Goal: Find specific page/section: Find specific page/section

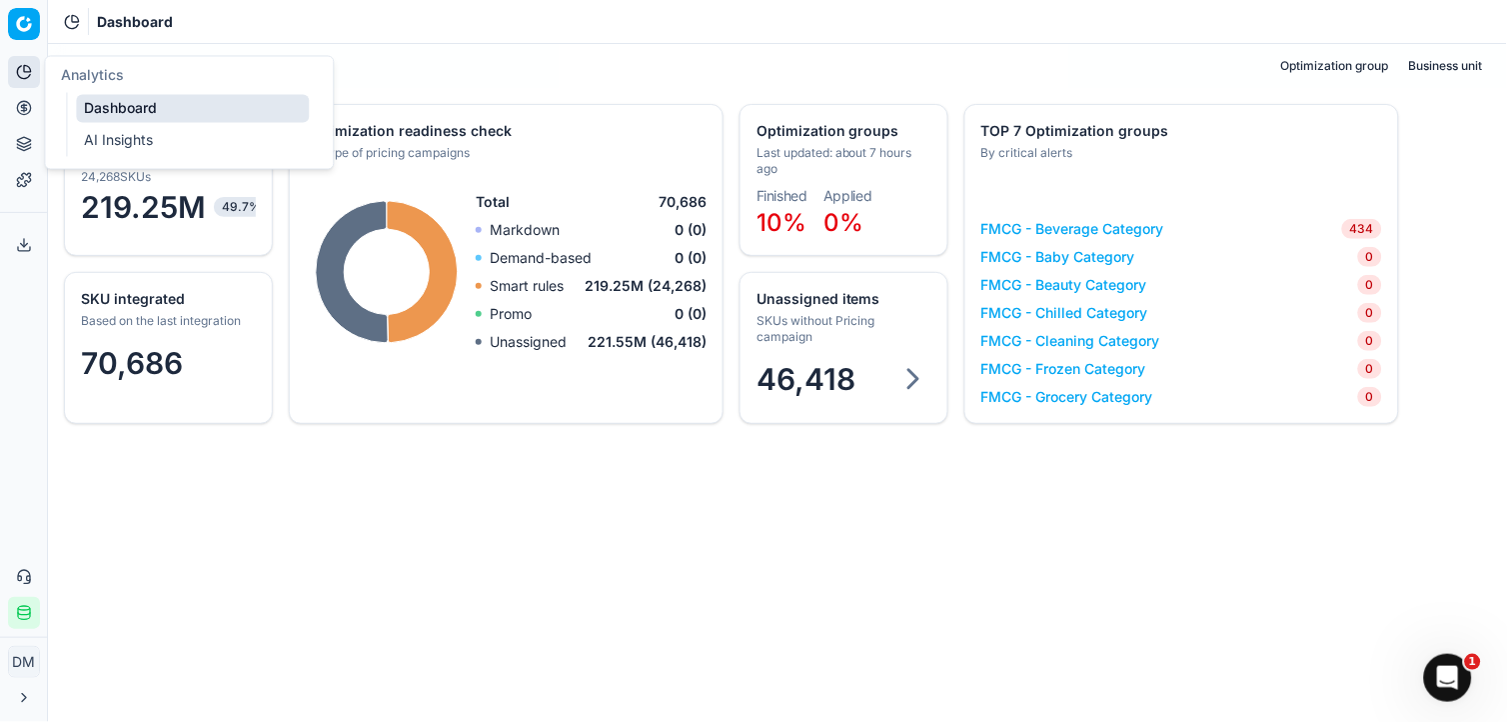
click at [20, 76] on icon at bounding box center [23, 72] width 13 height 13
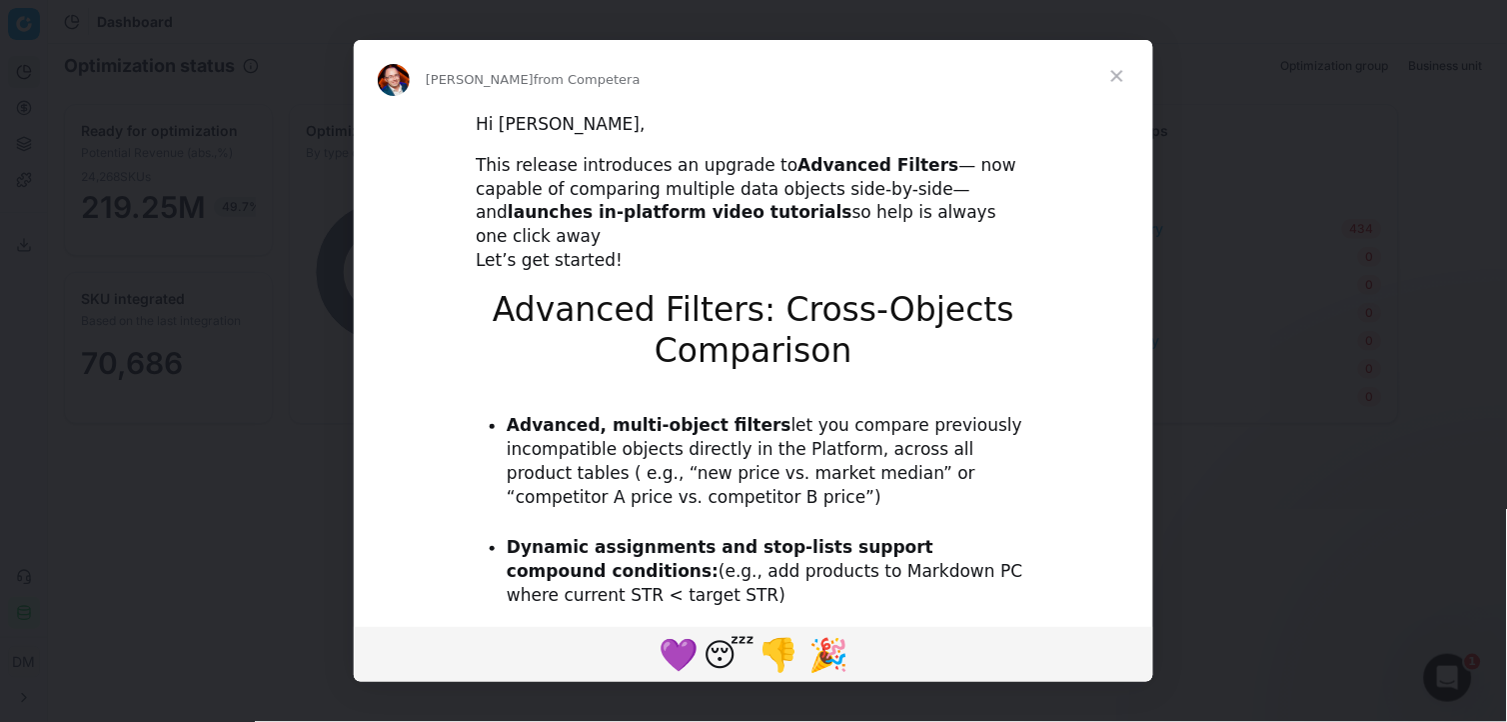
click at [25, 37] on div "Intercom messenger" at bounding box center [753, 361] width 1507 height 722
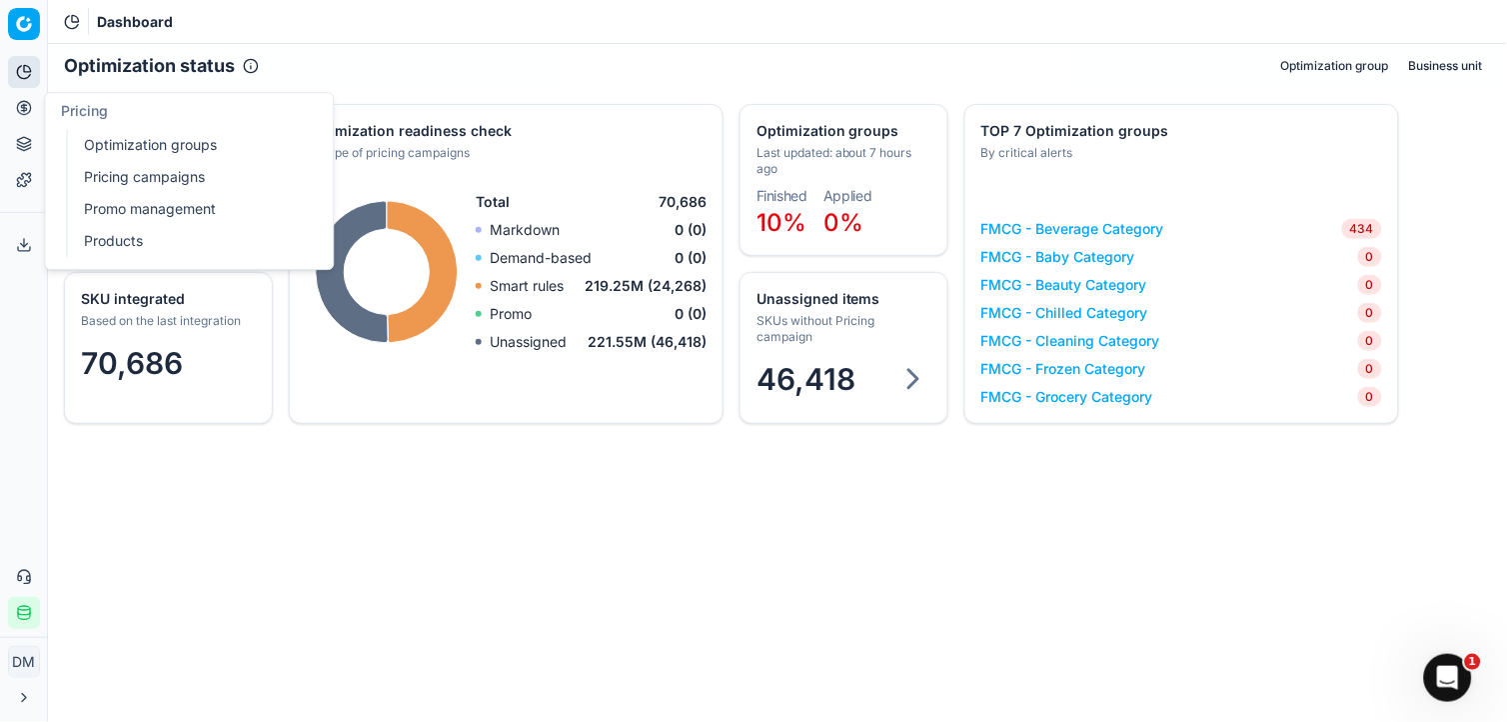
click at [22, 110] on icon at bounding box center [23, 107] width 5 height 5
click at [118, 240] on link "Products" at bounding box center [192, 241] width 233 height 28
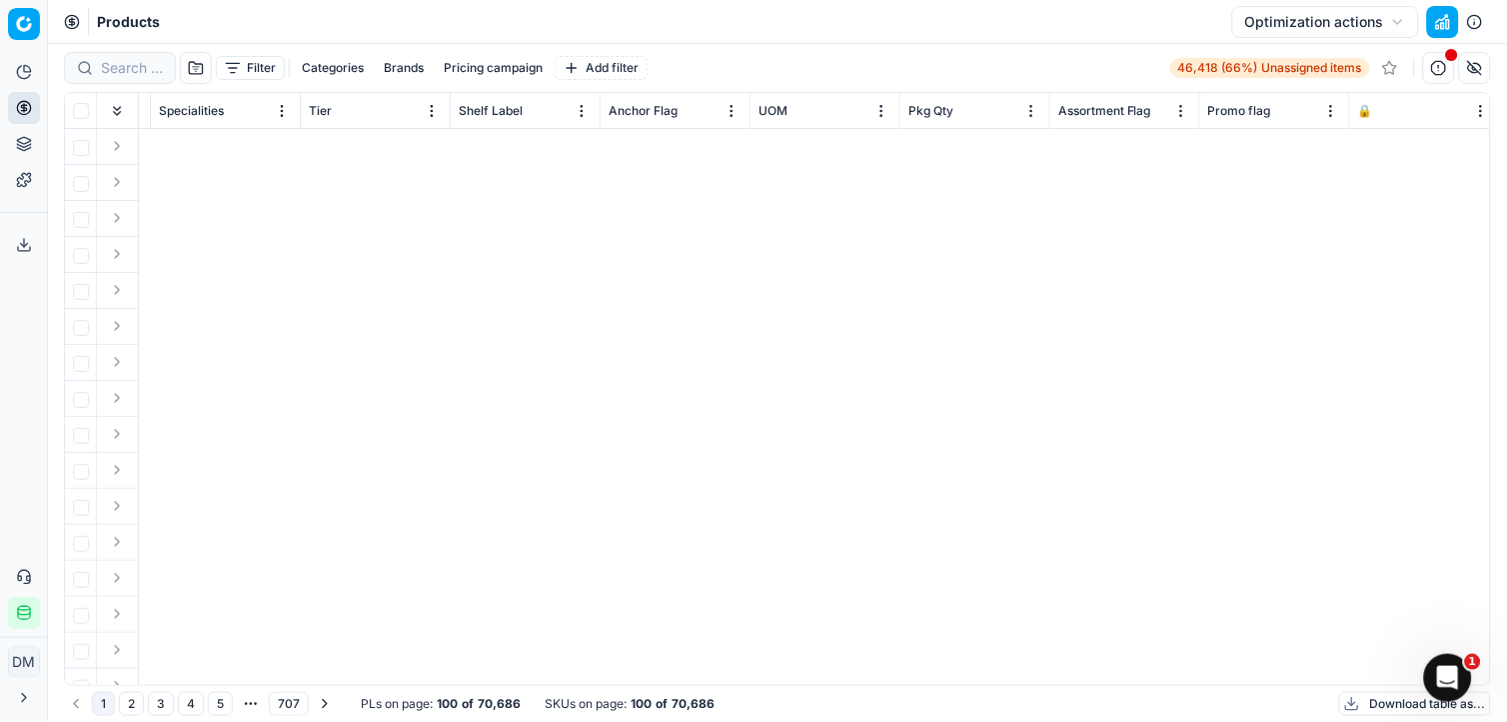
scroll to position [0, 544]
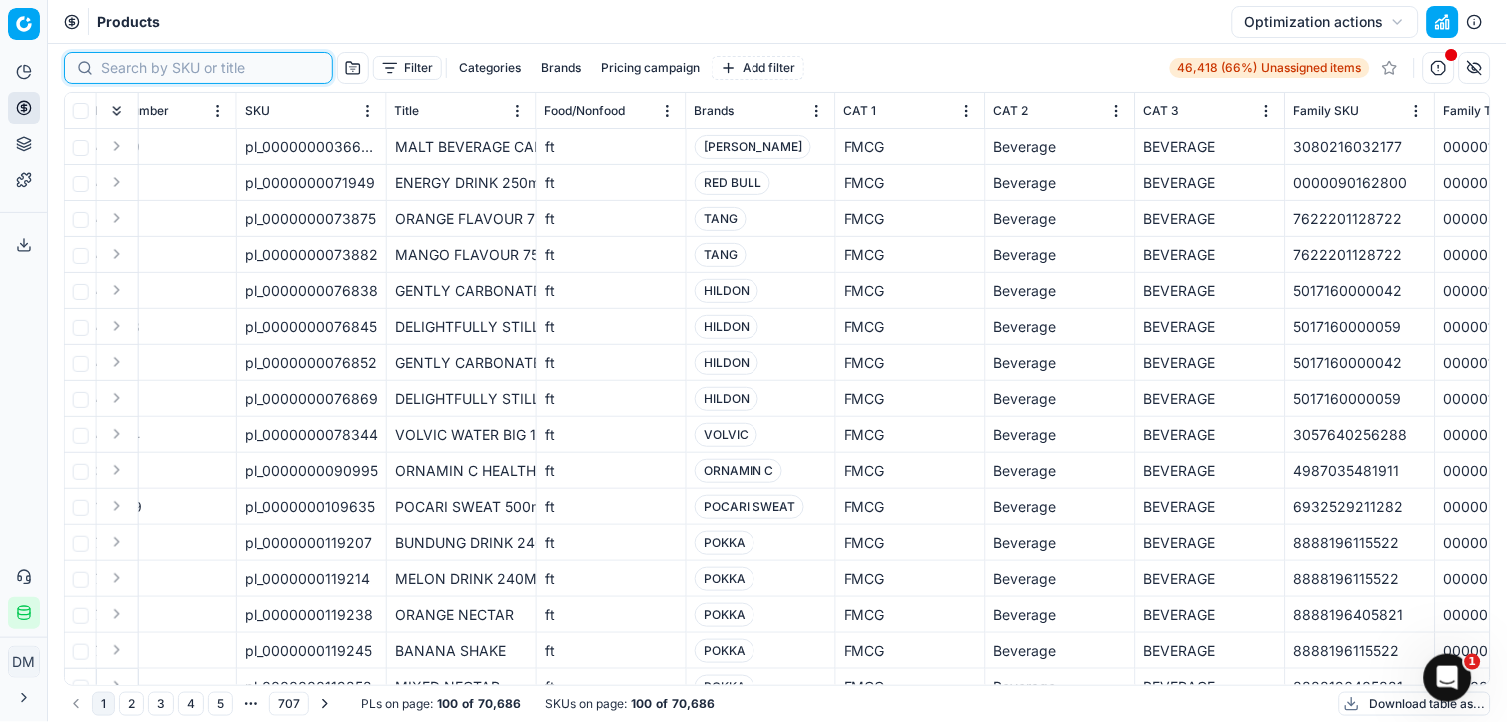
click at [137, 71] on input at bounding box center [210, 68] width 219 height 20
paste input "0012000002533"
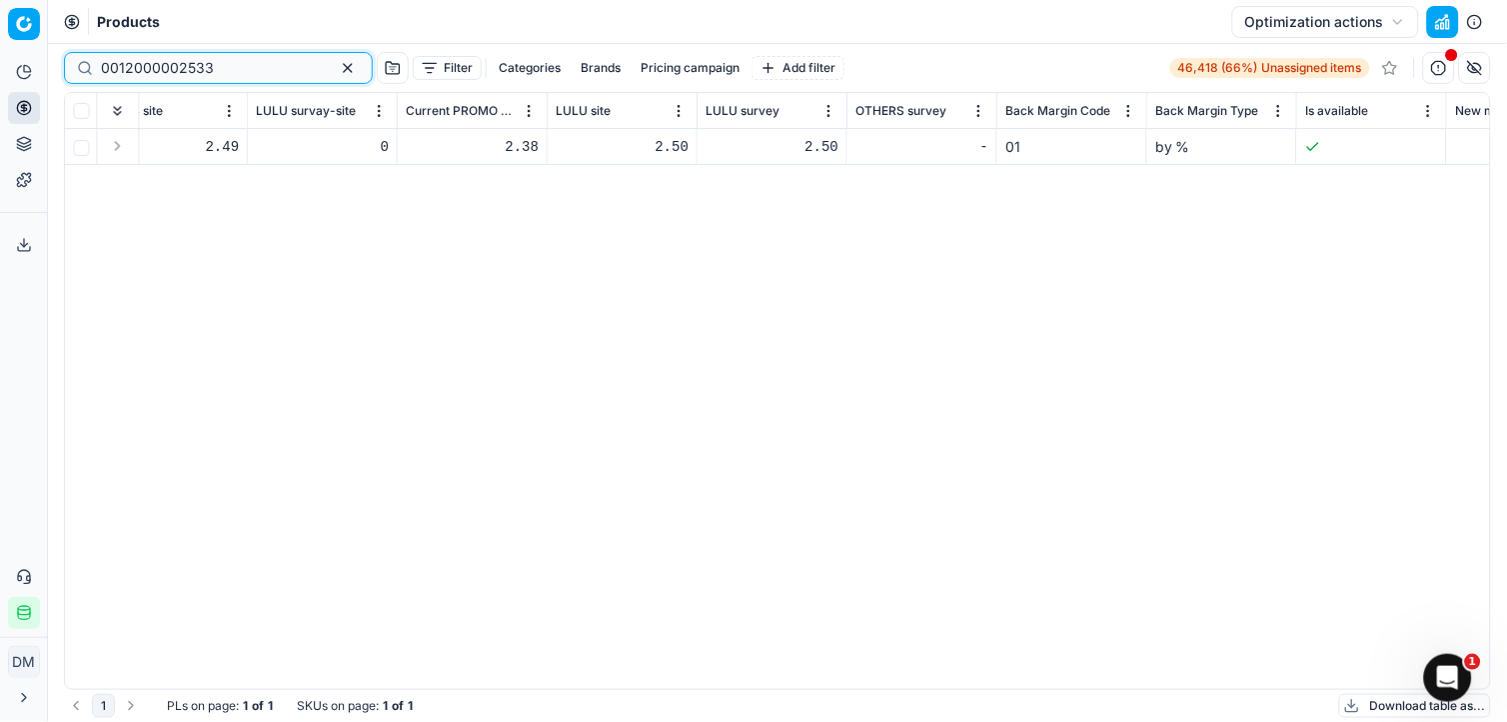
scroll to position [0, 7956]
type input "0012000002533"
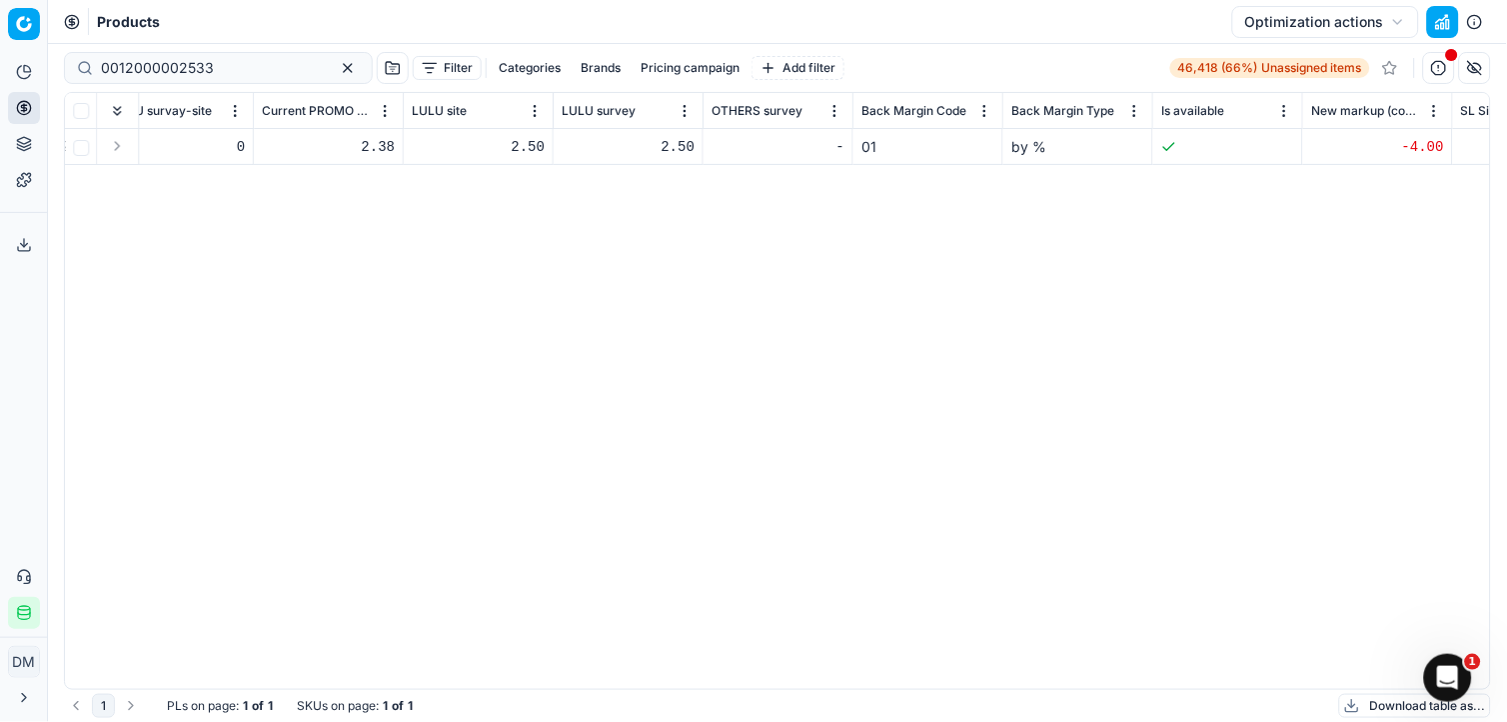
drag, startPoint x: 900, startPoint y: 671, endPoint x: 946, endPoint y: 665, distance: 46.4
click at [946, 665] on div "Look Flag Lock Flag KVI Freeze price Alerts Item Status Item Number SKU Title F…" at bounding box center [777, 391] width 1425 height 596
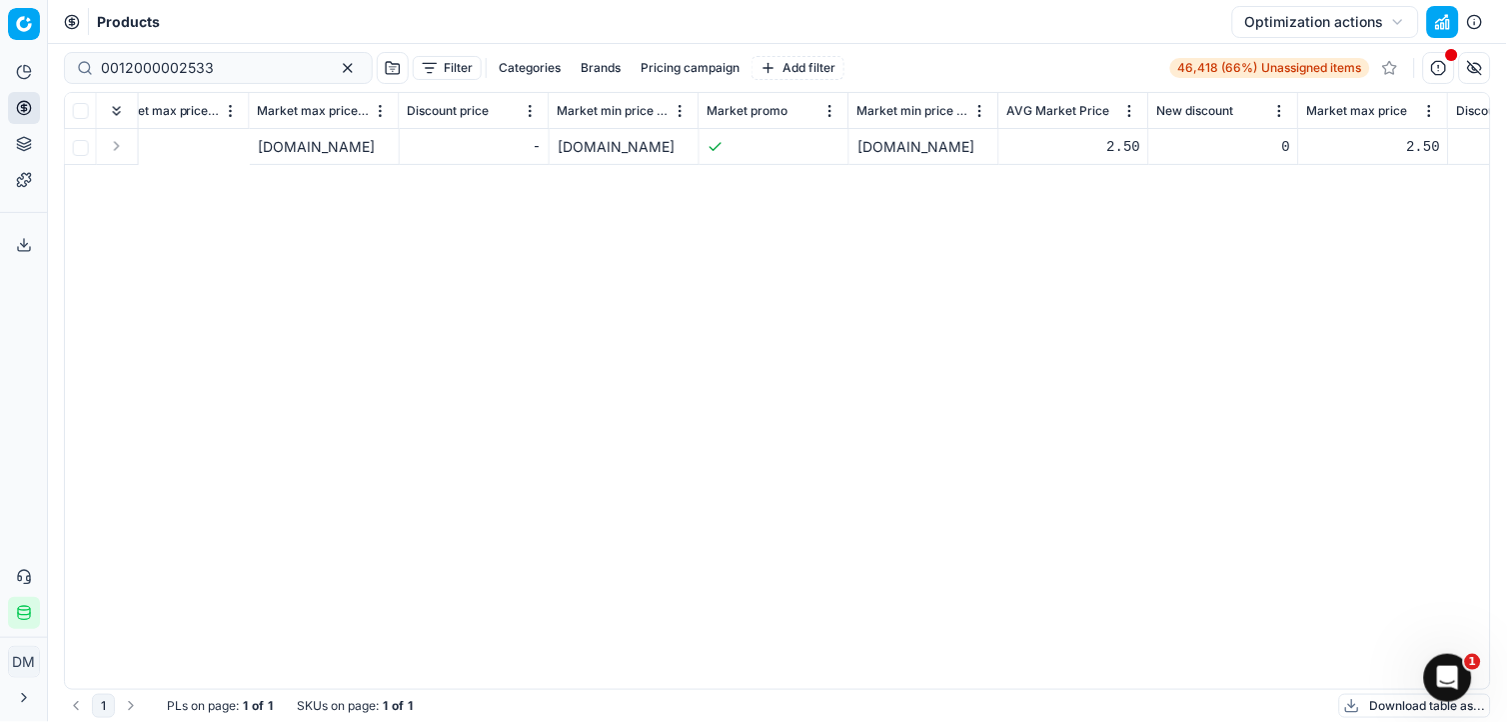
scroll to position [0, 13347]
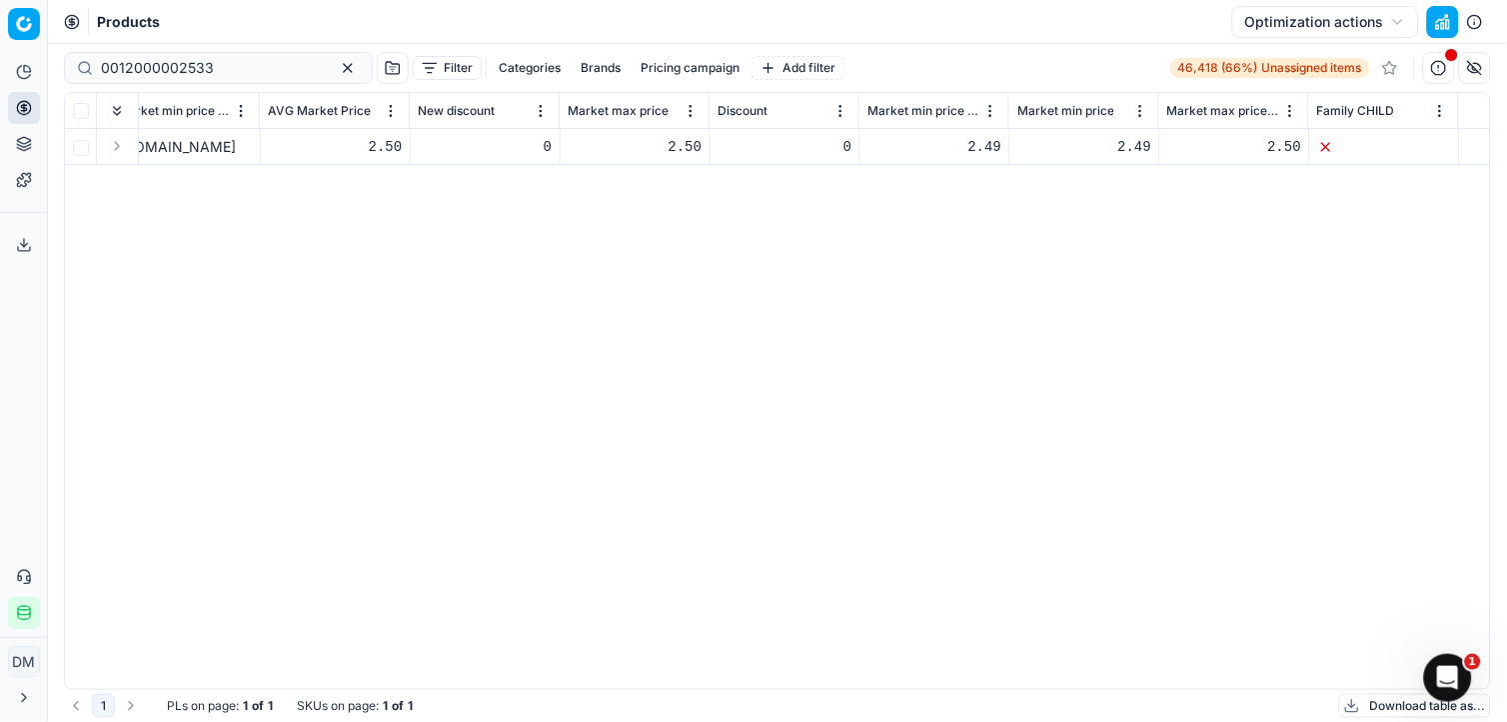
drag, startPoint x: 1232, startPoint y: 675, endPoint x: 28, endPoint y: 40, distance: 1361.3
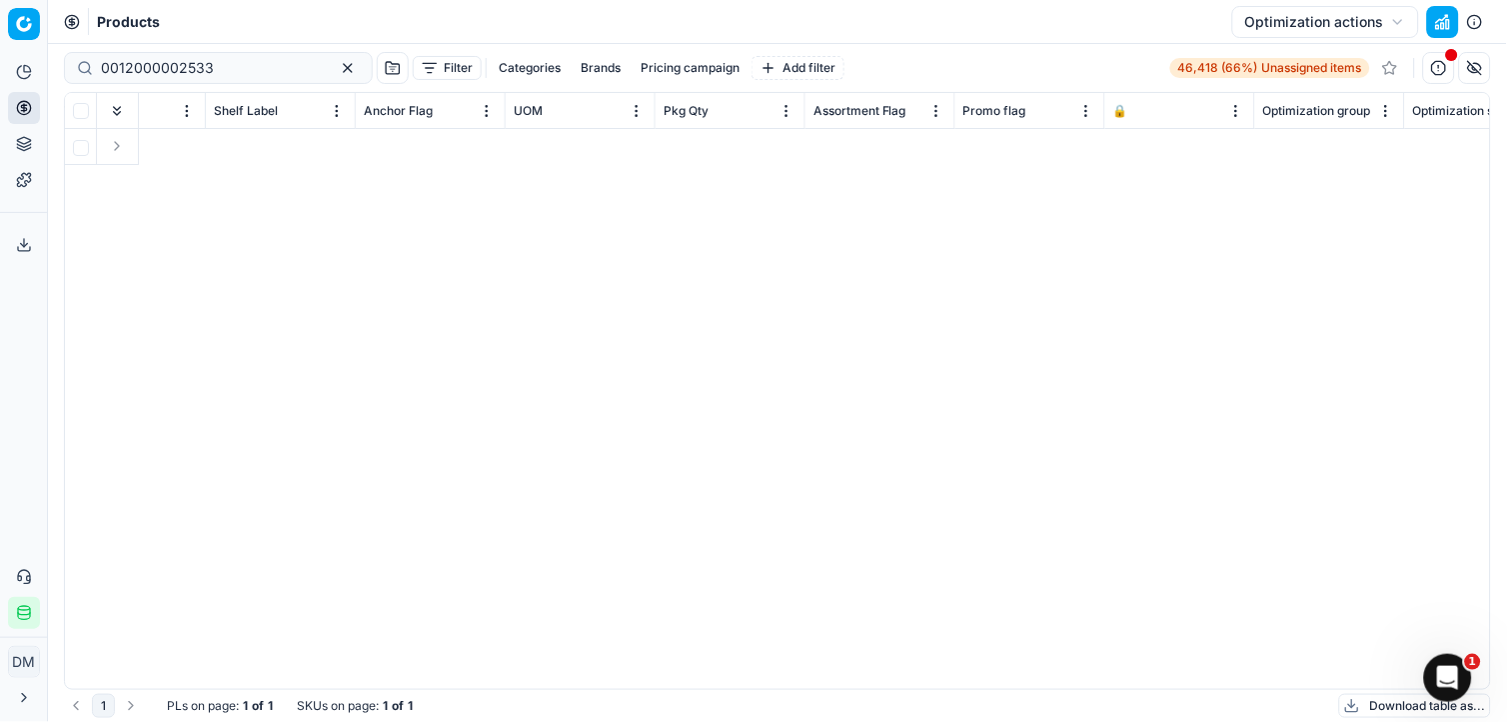
scroll to position [0, 0]
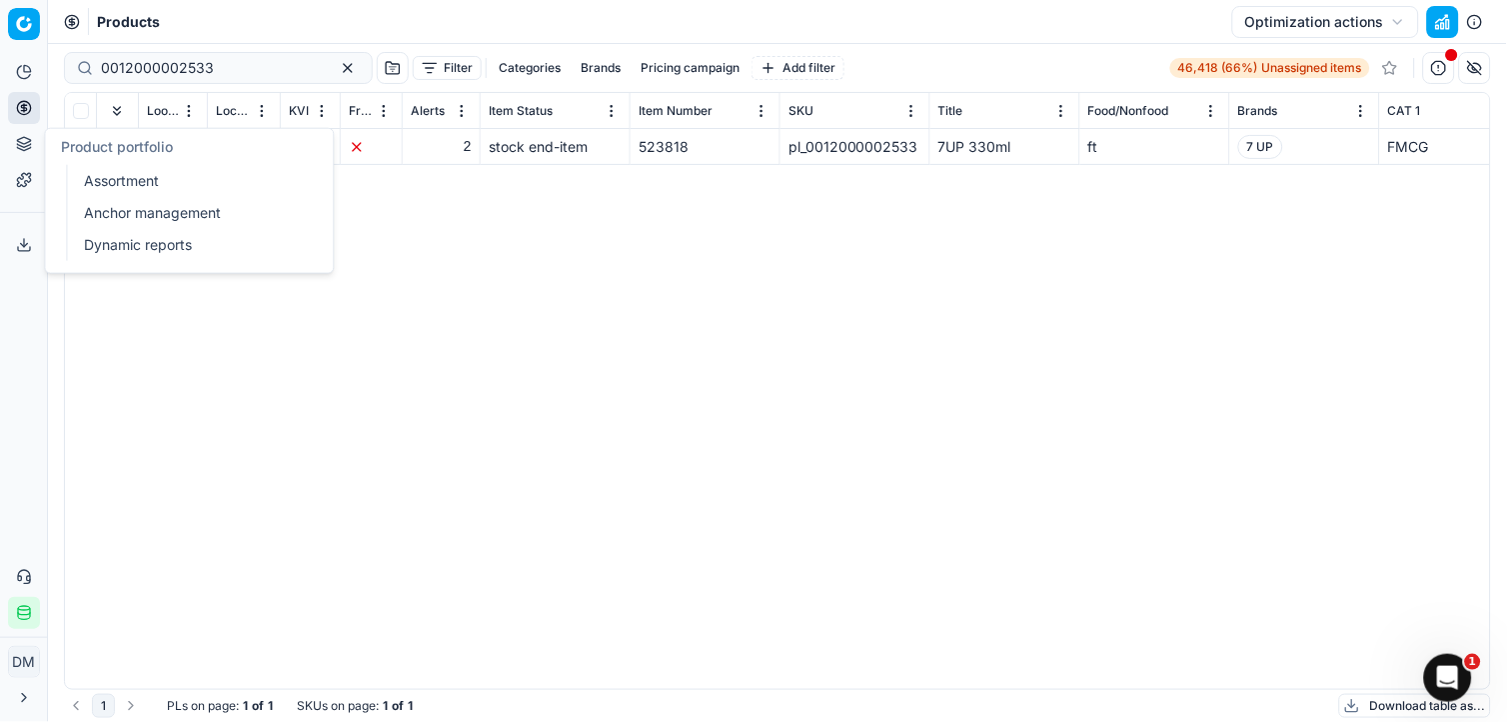
click at [97, 215] on link "Anchor management" at bounding box center [192, 213] width 233 height 28
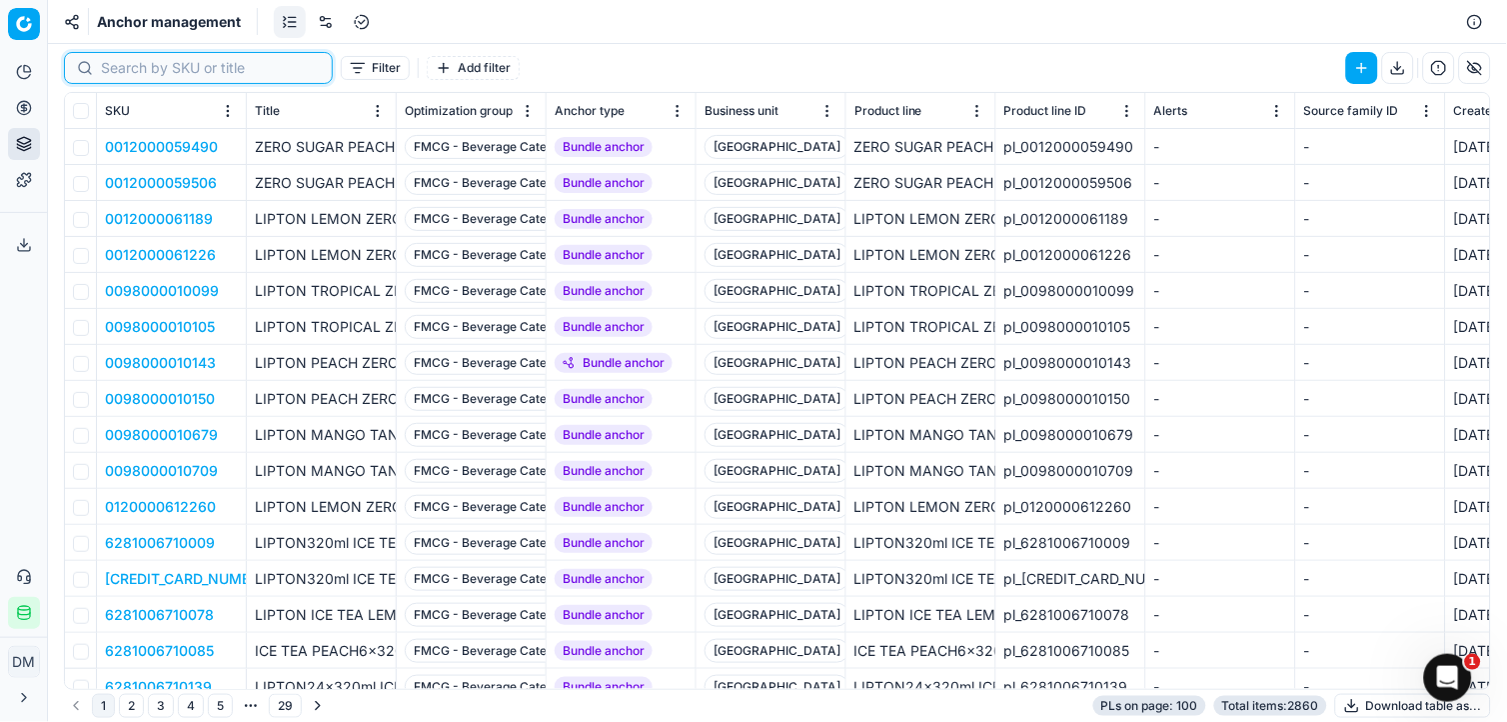
click at [150, 71] on input at bounding box center [210, 68] width 219 height 20
paste input "0012000002533"
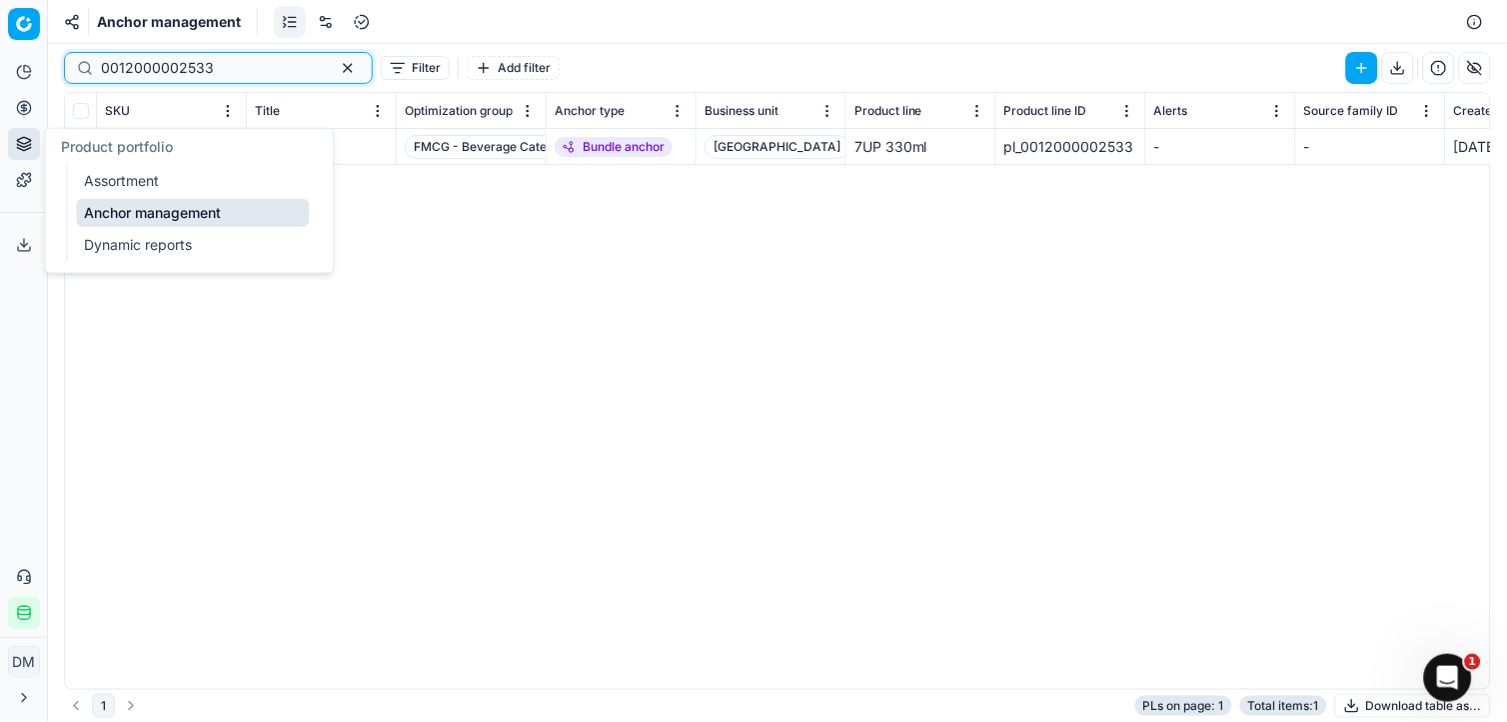
type input "0012000002533"
click at [30, 147] on icon at bounding box center [23, 148] width 13 height 3
drag, startPoint x: 117, startPoint y: 245, endPoint x: 132, endPoint y: 245, distance: 15.0
click at [117, 245] on link "Dynamic reports" at bounding box center [192, 245] width 233 height 28
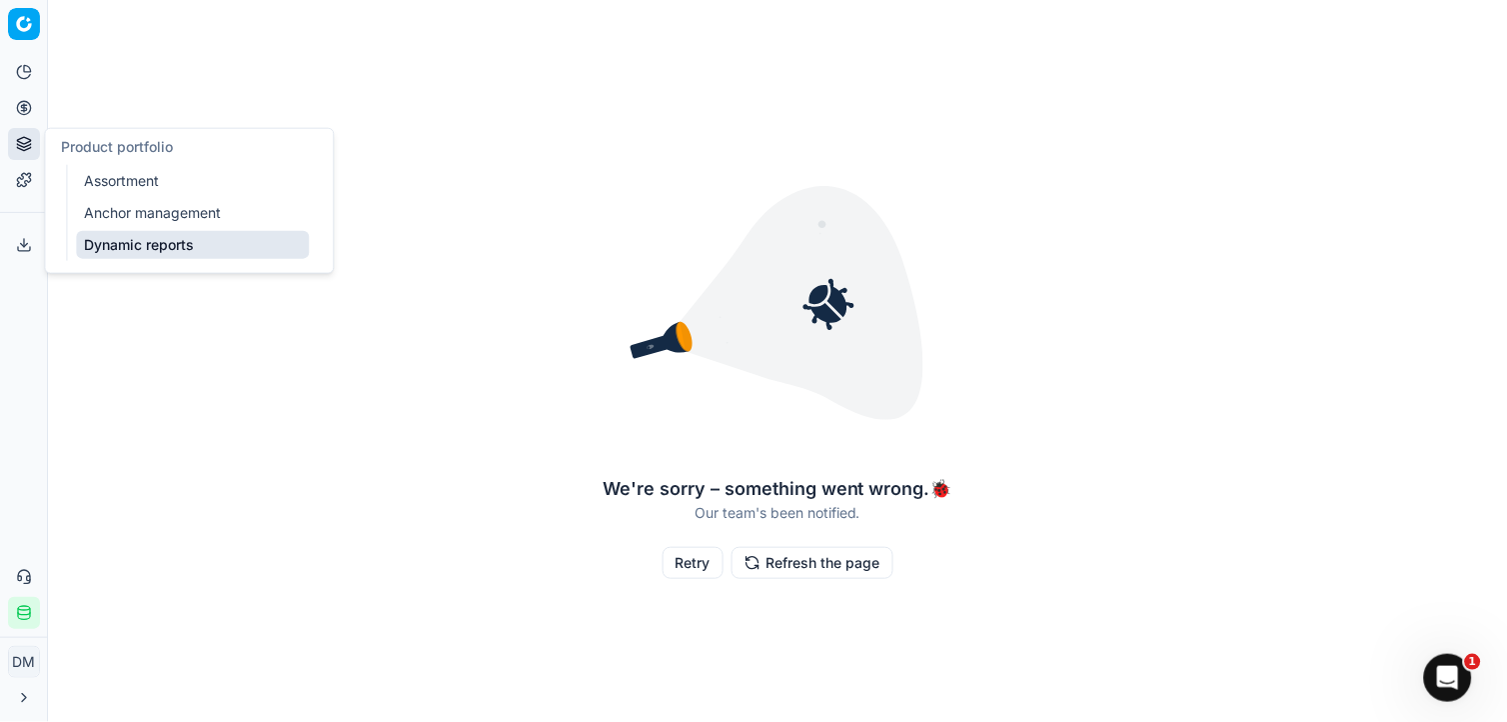
click at [24, 143] on icon at bounding box center [23, 140] width 13 height 7
click at [128, 176] on link "Assortment" at bounding box center [192, 181] width 233 height 28
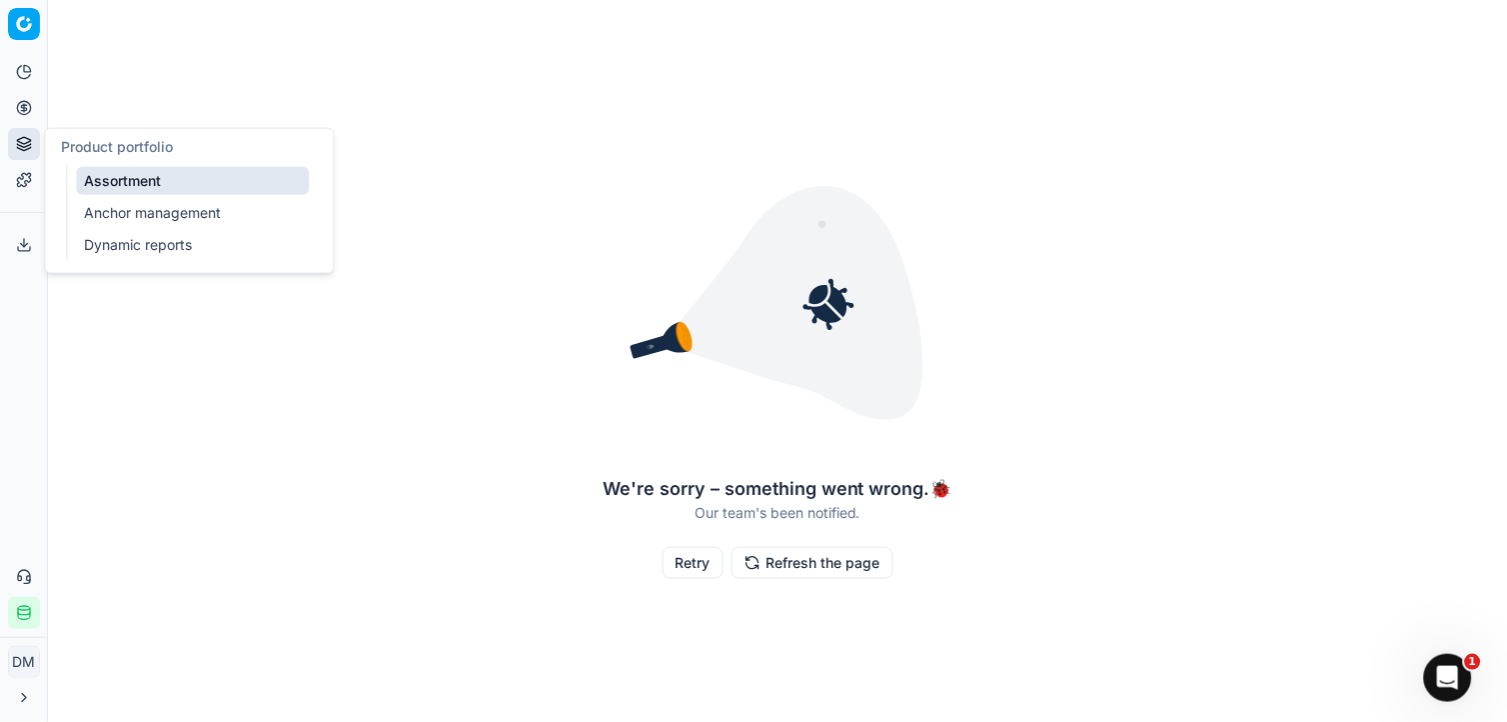
click at [114, 184] on link "Assortment" at bounding box center [192, 181] width 233 height 28
click at [32, 96] on button "Pricing" at bounding box center [24, 108] width 32 height 32
click at [150, 144] on link "Optimization groups" at bounding box center [192, 145] width 233 height 28
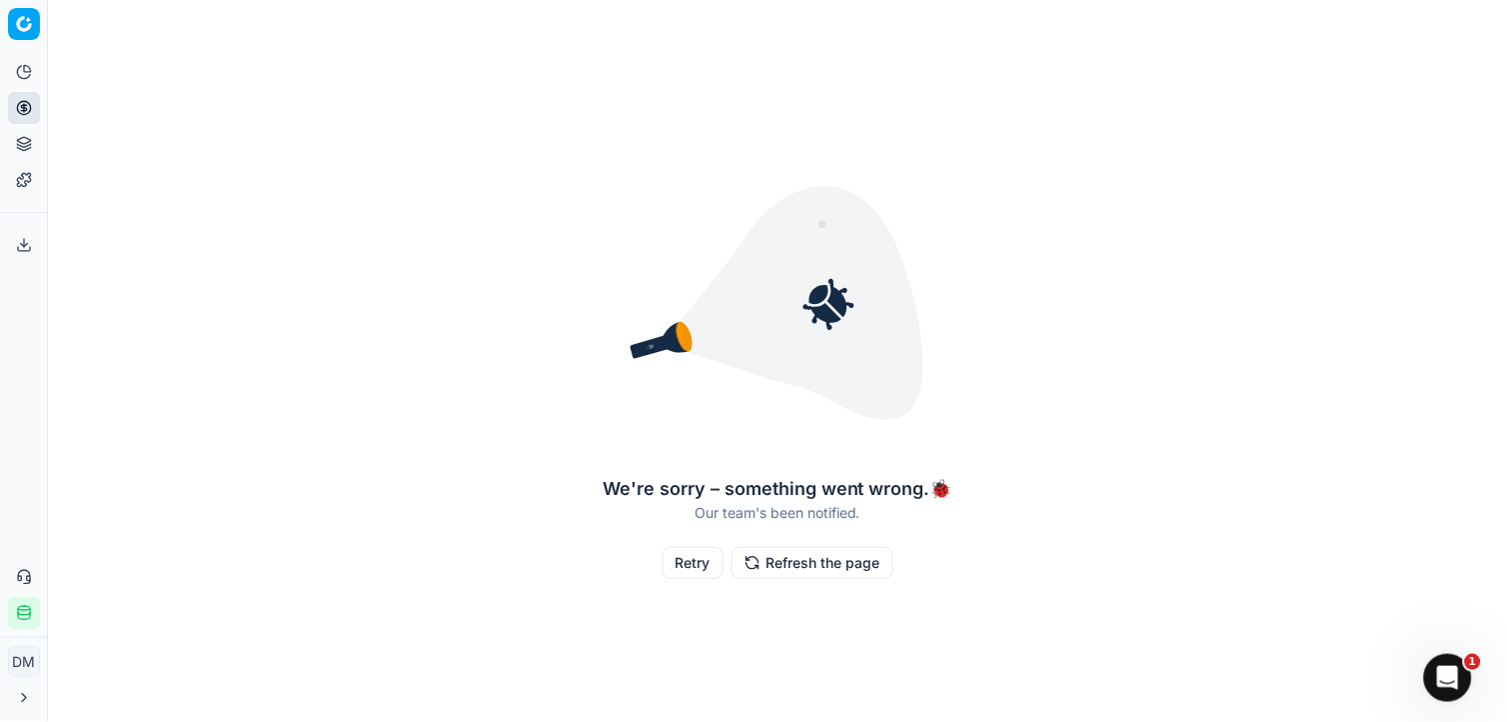
drag, startPoint x: 595, startPoint y: 631, endPoint x: 654, endPoint y: 600, distance: 66.6
click at [598, 631] on div "We're sorry – something went wrong. 🐞 Our team's been notified. Retry Refresh t…" at bounding box center [777, 361] width 1459 height 706
click at [692, 564] on button "Retry" at bounding box center [693, 563] width 61 height 32
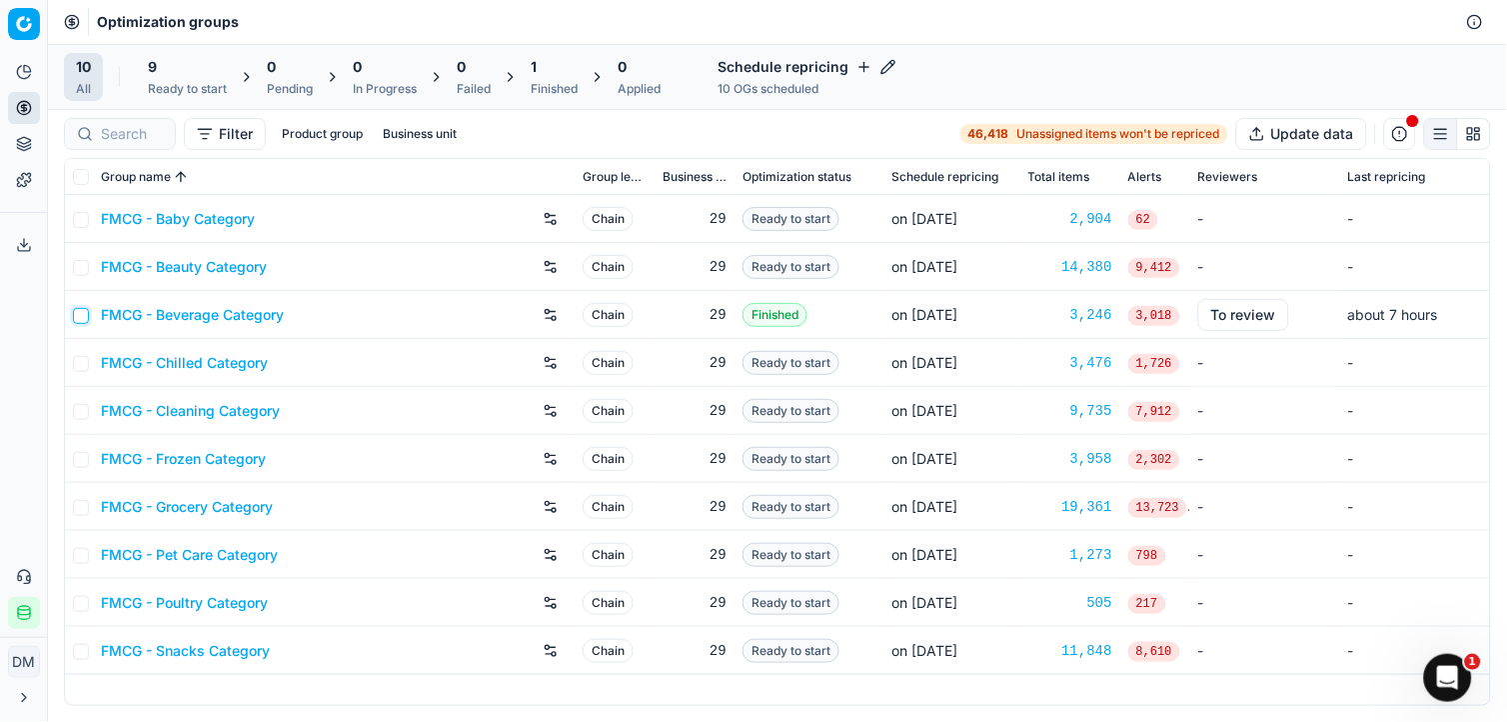
click at [73, 316] on input "checkbox" at bounding box center [81, 316] width 16 height 16
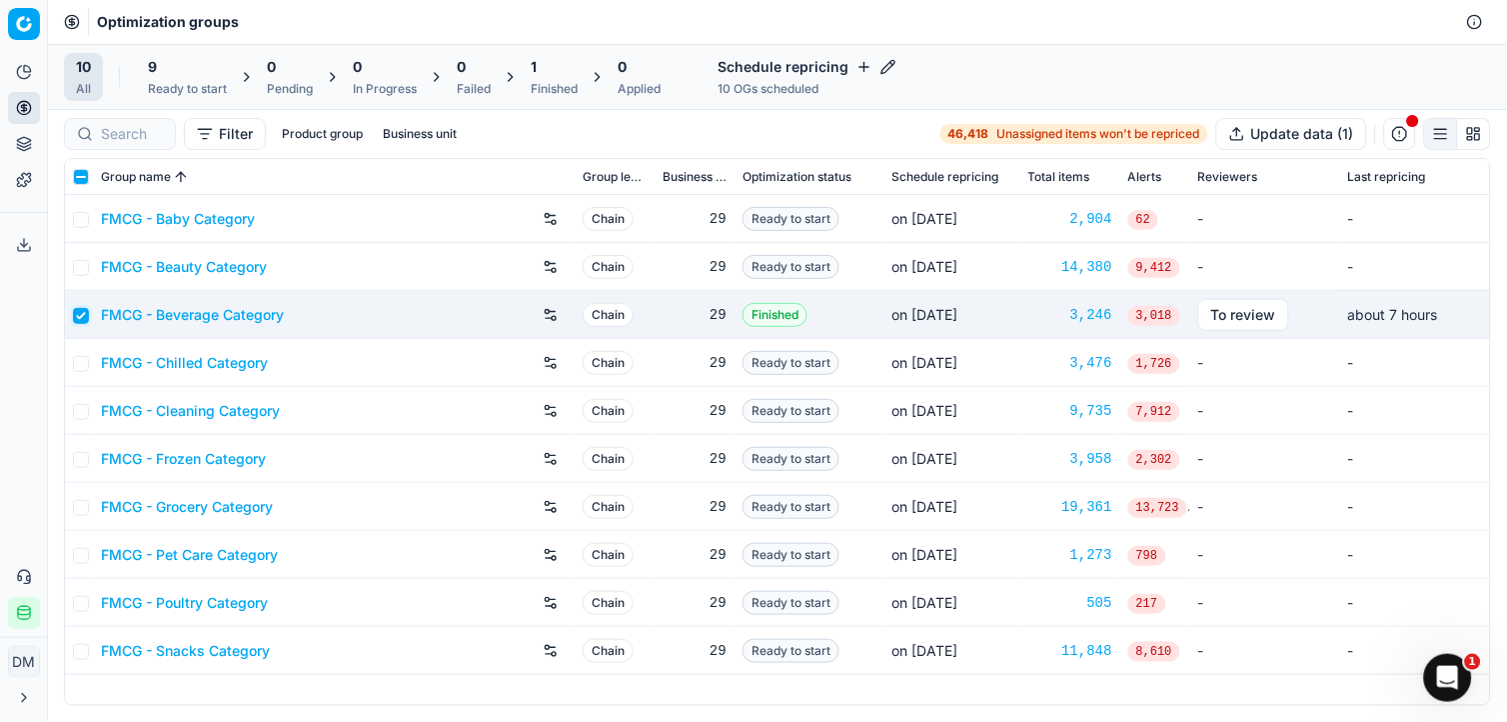
click at [82, 317] on input "checkbox" at bounding box center [81, 316] width 16 height 16
checkbox input "false"
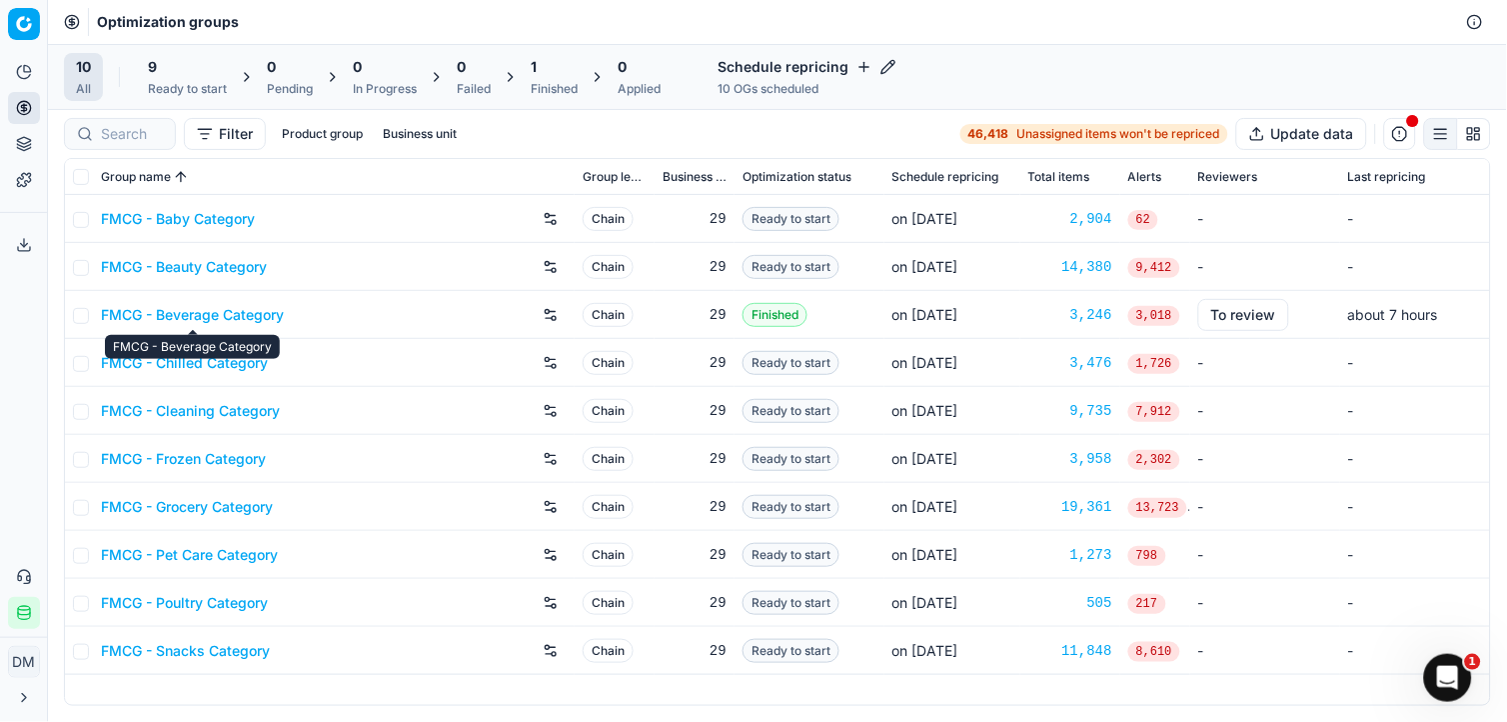
click at [163, 313] on link "FMCG - Beverage Category" at bounding box center [192, 315] width 183 height 20
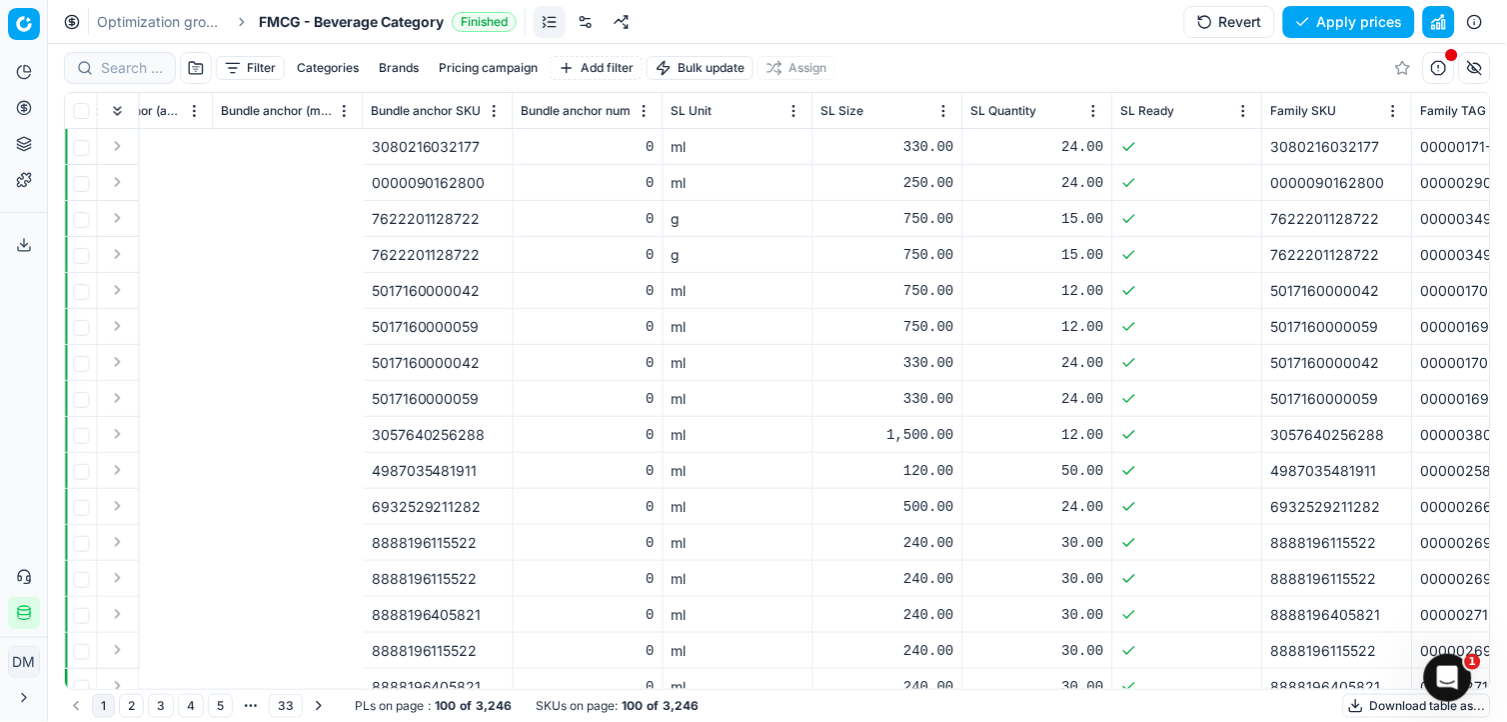
scroll to position [0, 13415]
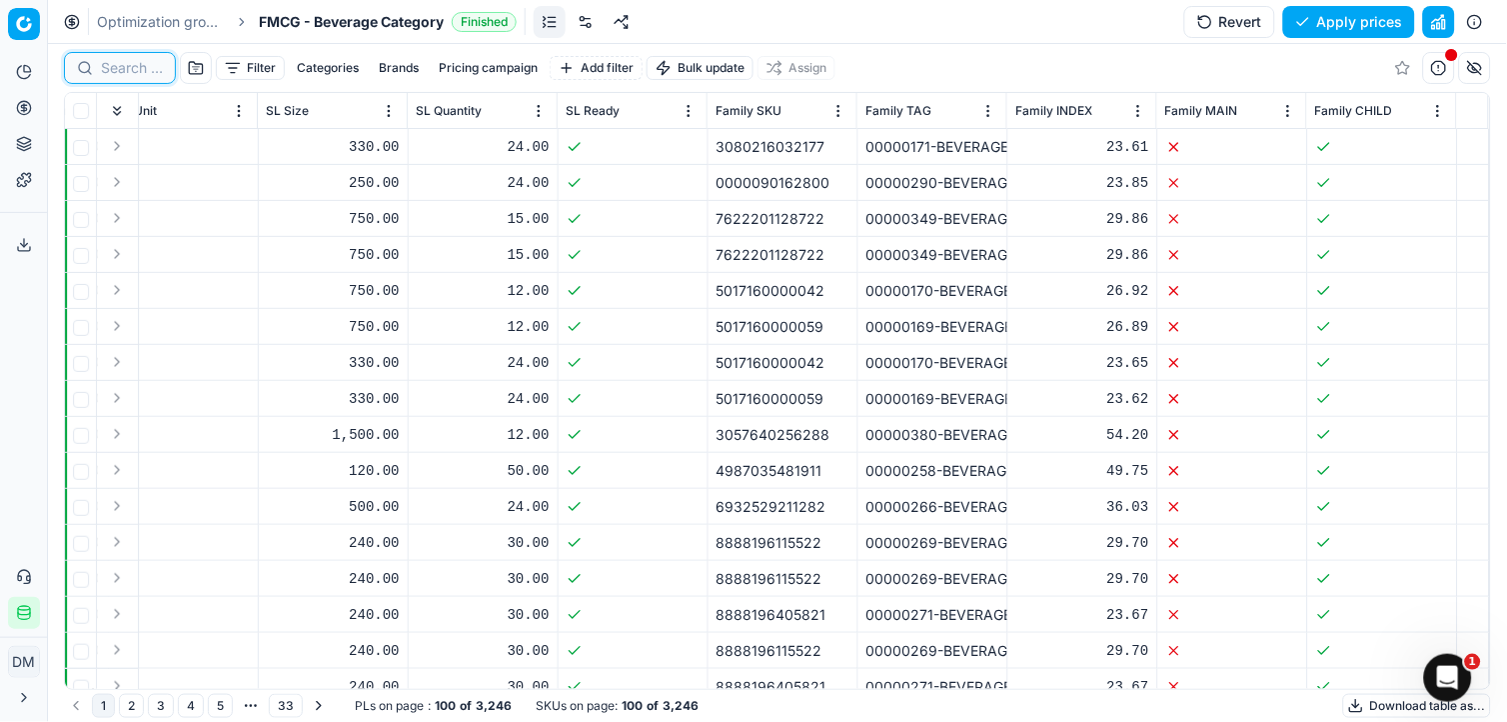
click at [110, 68] on input at bounding box center [132, 68] width 62 height 20
paste input "0012000002533"
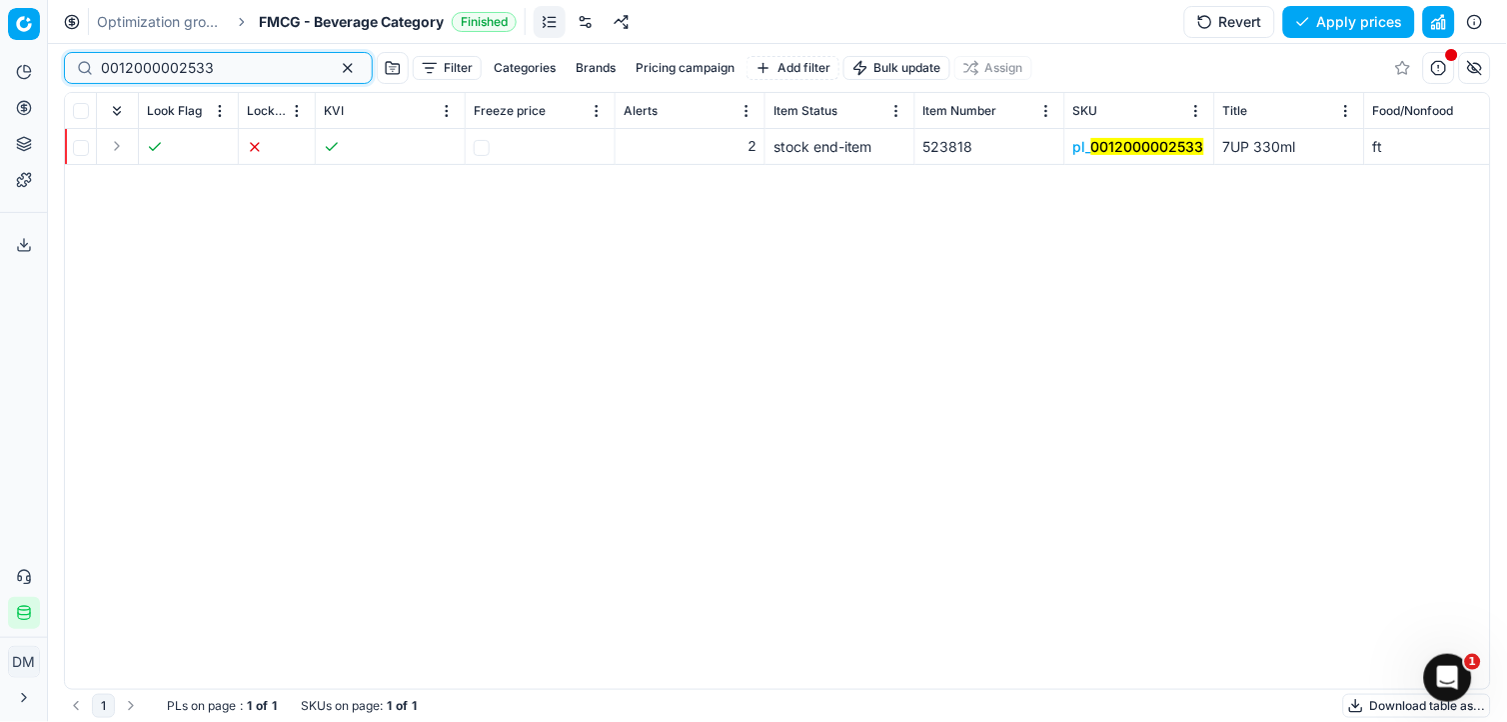
drag, startPoint x: 214, startPoint y: 63, endPoint x: 0, endPoint y: 43, distance: 214.8
click at [3, 43] on div "Pricing platform Analytics Pricing Product portfolio Templates Export service 0…" at bounding box center [753, 361] width 1507 height 722
paste input "1200081047"
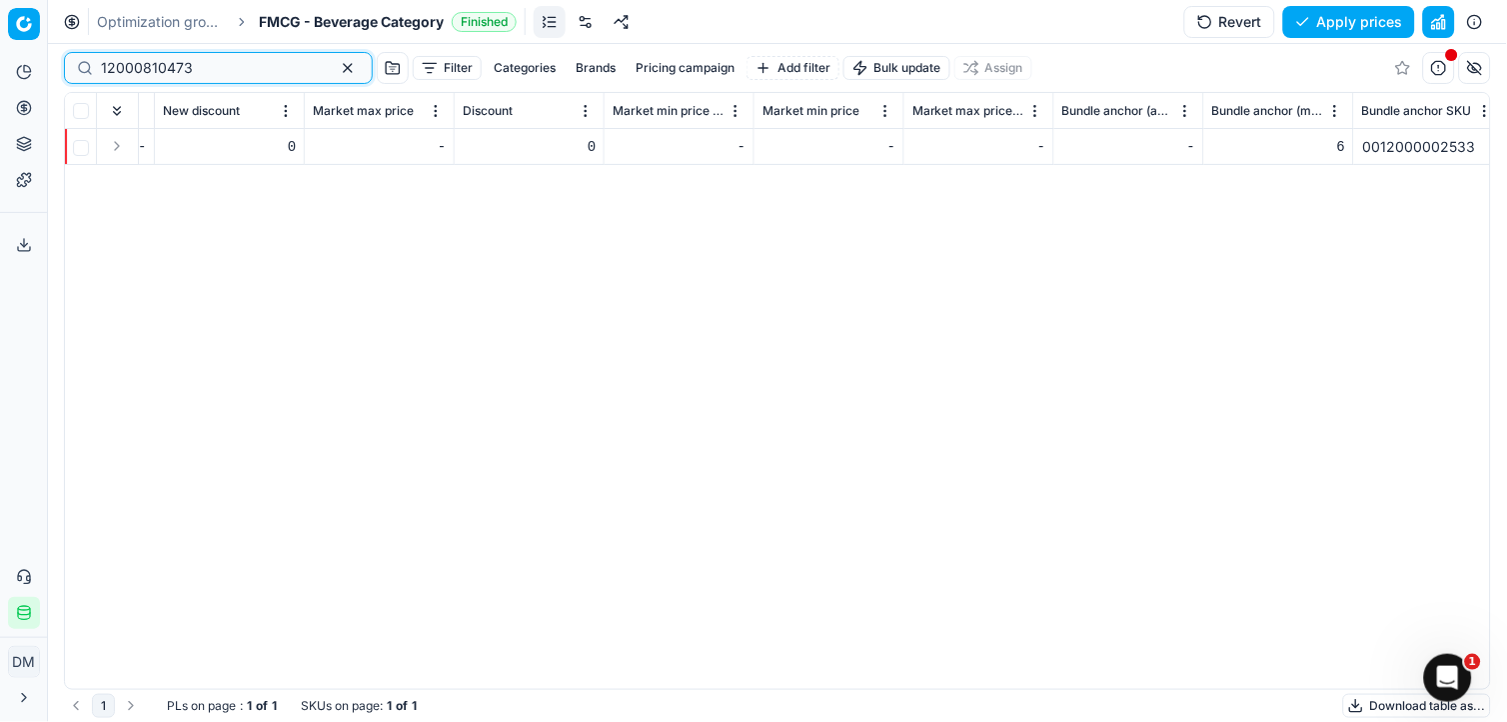
scroll to position [0, 12094]
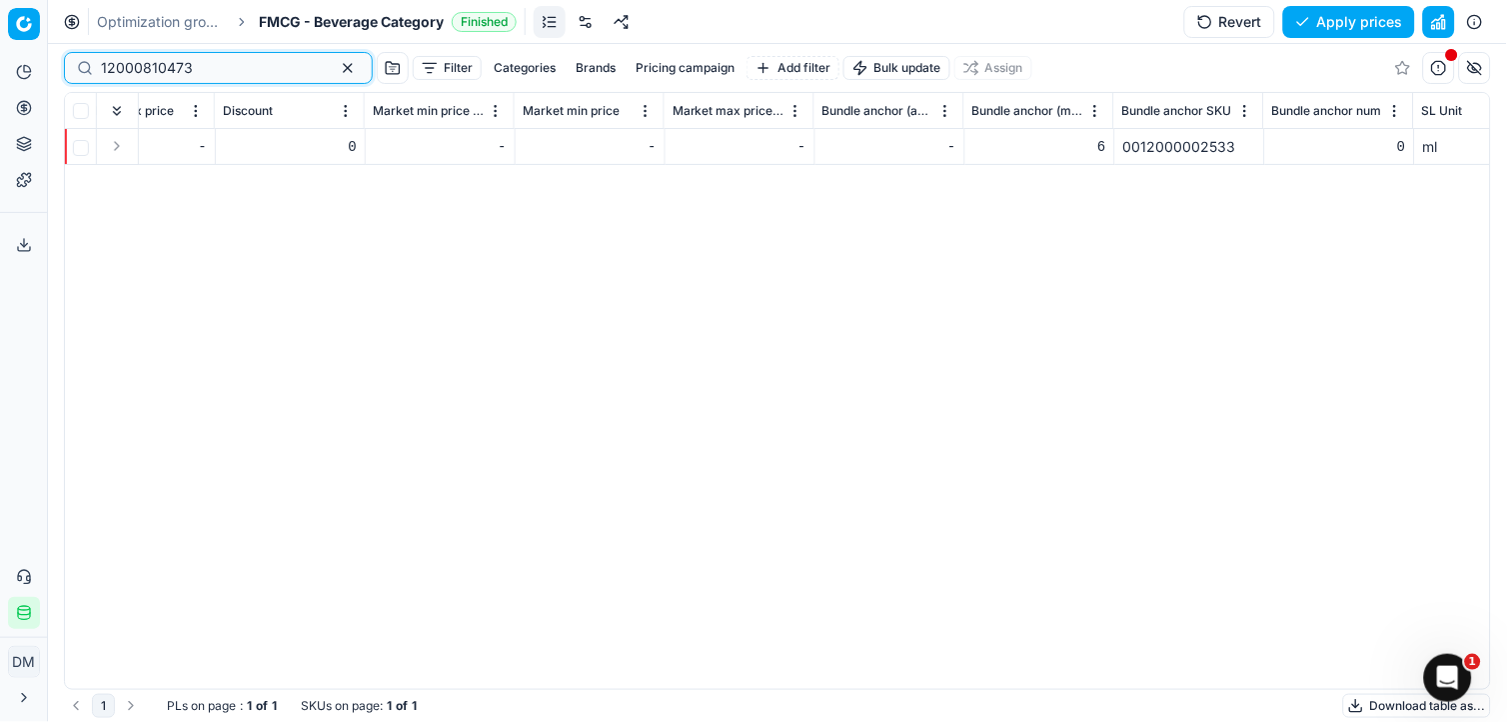
type input "12000810473"
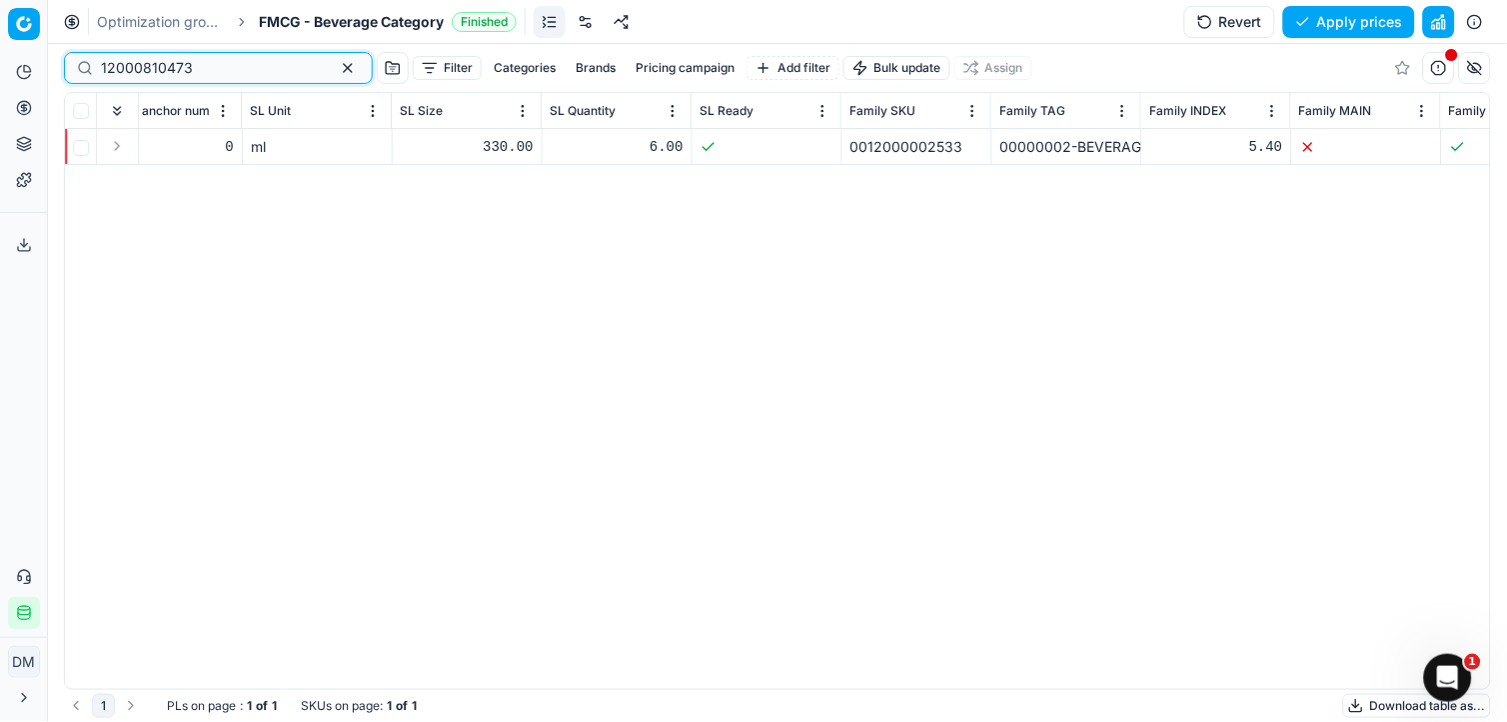
scroll to position [0, 13314]
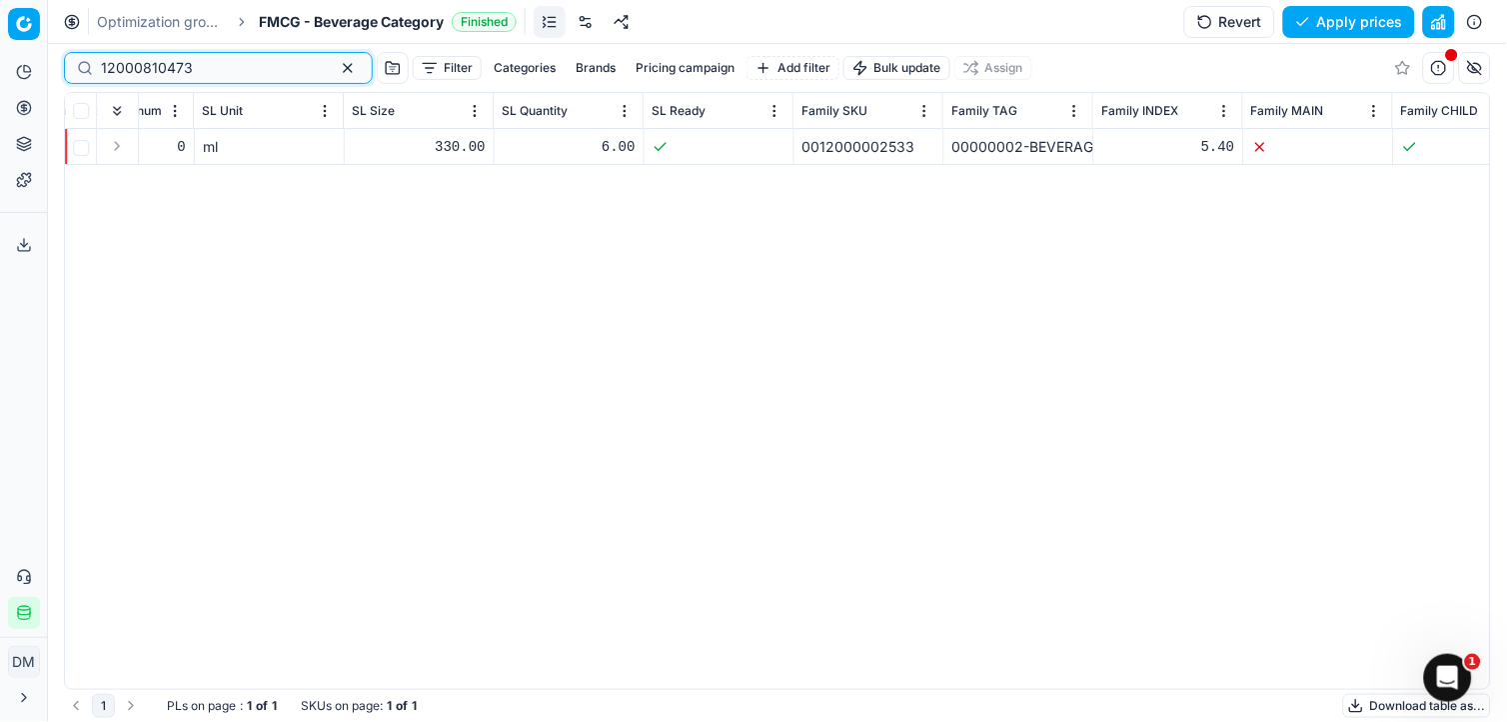
drag, startPoint x: 1324, startPoint y: 681, endPoint x: 10, endPoint y: 24, distance: 1469.1
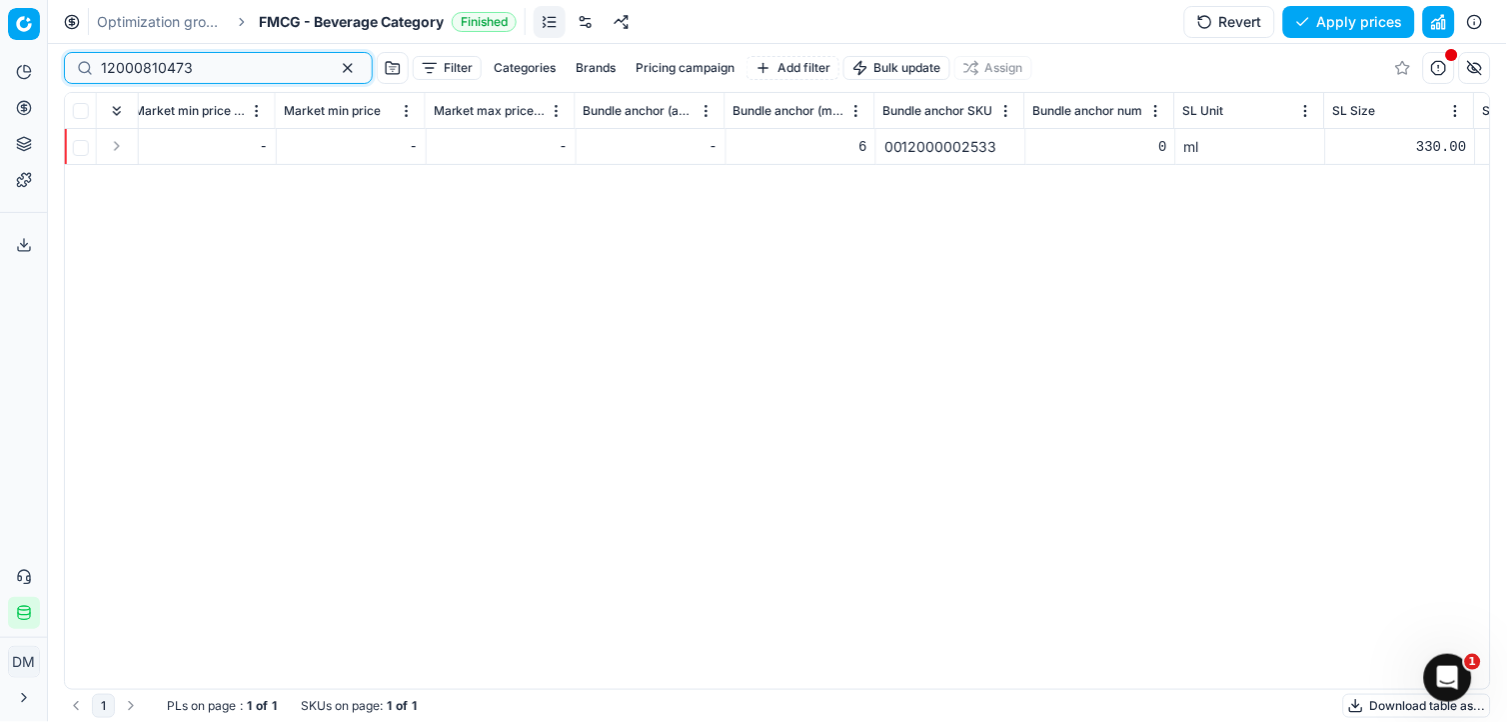
scroll to position [0, 12309]
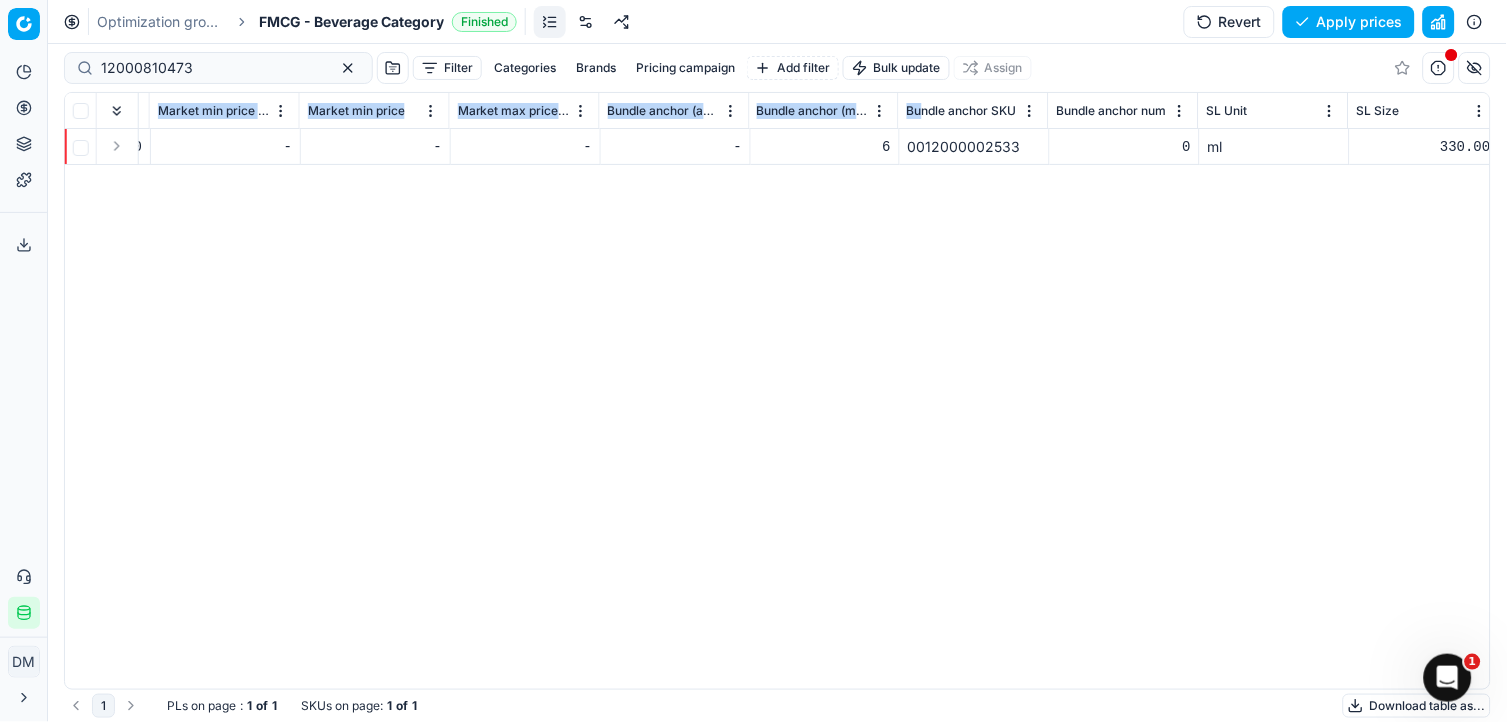
drag, startPoint x: 917, startPoint y: 112, endPoint x: 879, endPoint y: 248, distance: 141.1
click at [879, 248] on div "Look Flag Lock Flag KVI Freeze price Alerts Item Status Item Number SKU Title F…" at bounding box center [777, 391] width 1425 height 596
drag, startPoint x: 879, startPoint y: 248, endPoint x: 1131, endPoint y: 224, distance: 253.0
click at [1131, 221] on div "Look Flag Lock Flag KVI Freeze price Alerts Item Status Item Number SKU Title F…" at bounding box center [777, 391] width 1425 height 596
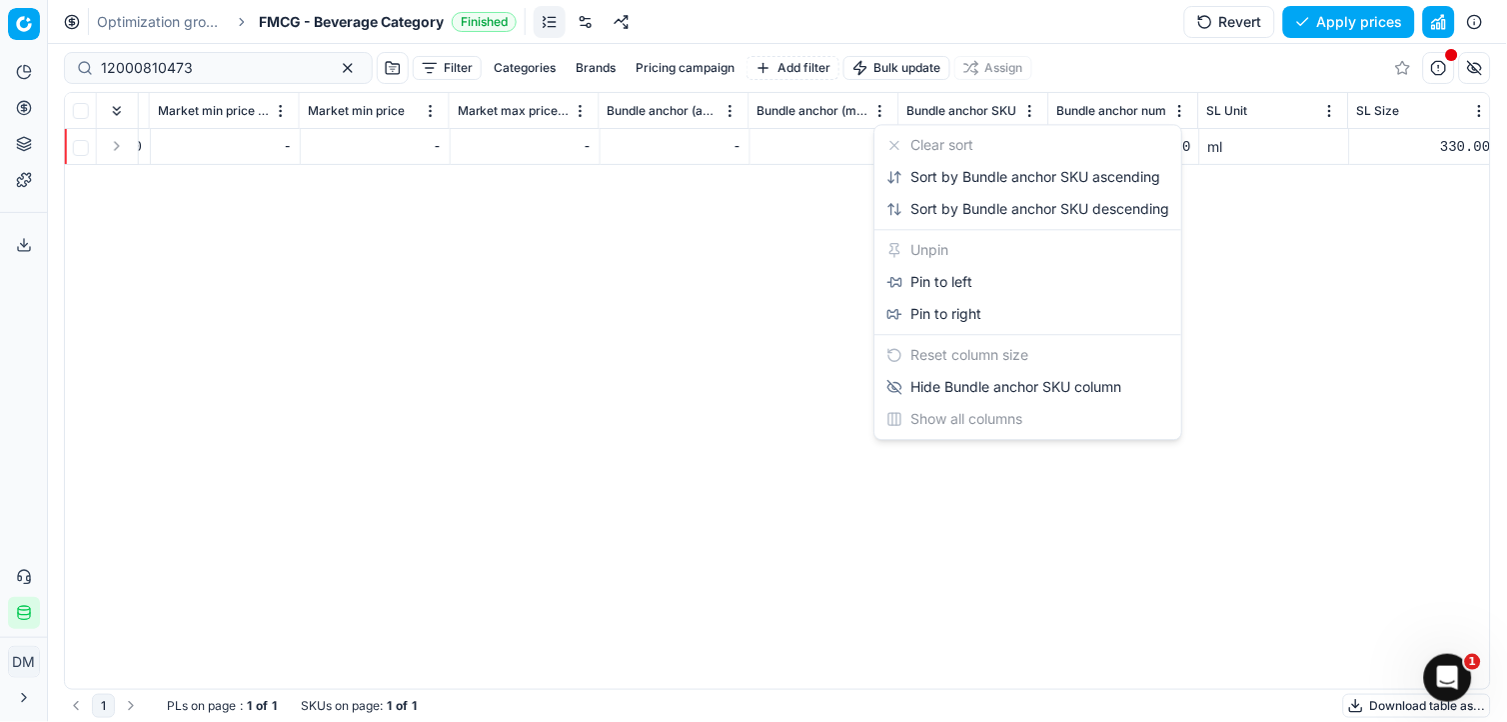
click at [1029, 111] on html "Pricing platform Analytics Pricing Product portfolio Templates Export service 0…" at bounding box center [753, 361] width 1507 height 722
click at [953, 278] on div "Pin to left" at bounding box center [929, 282] width 86 height 20
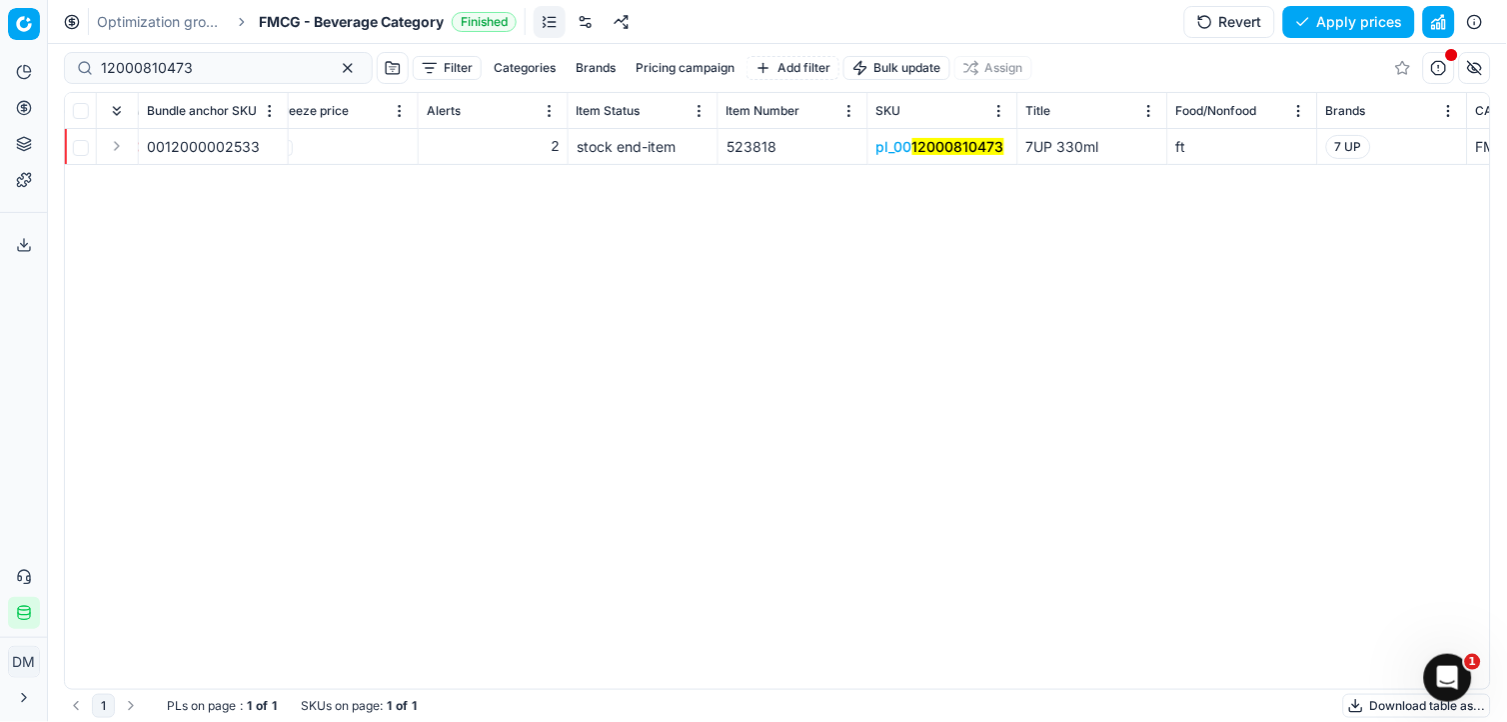
scroll to position [0, 0]
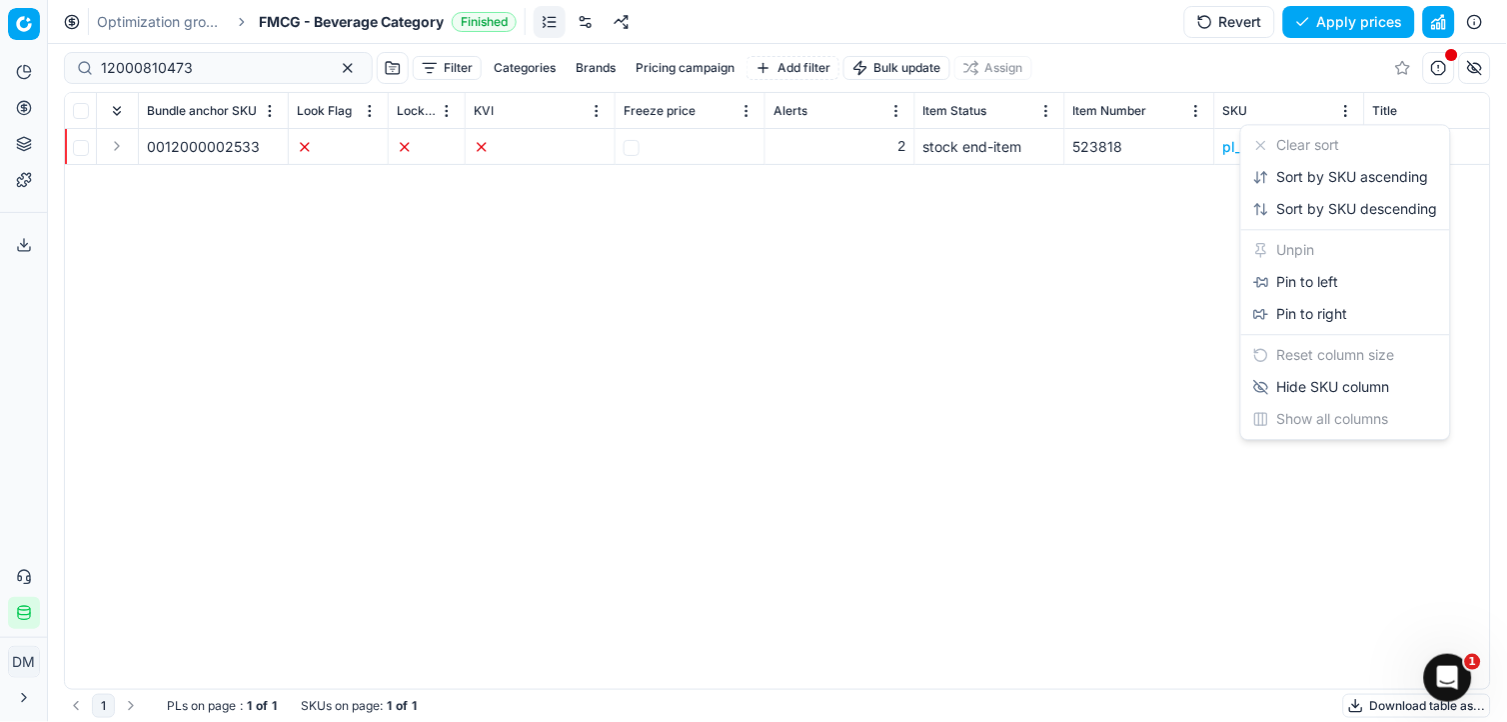
click at [1345, 110] on html "Pricing platform Analytics Pricing Product portfolio Templates Export service 0…" at bounding box center [753, 361] width 1507 height 722
click at [1337, 281] on div "Pin to left" at bounding box center [1296, 282] width 86 height 20
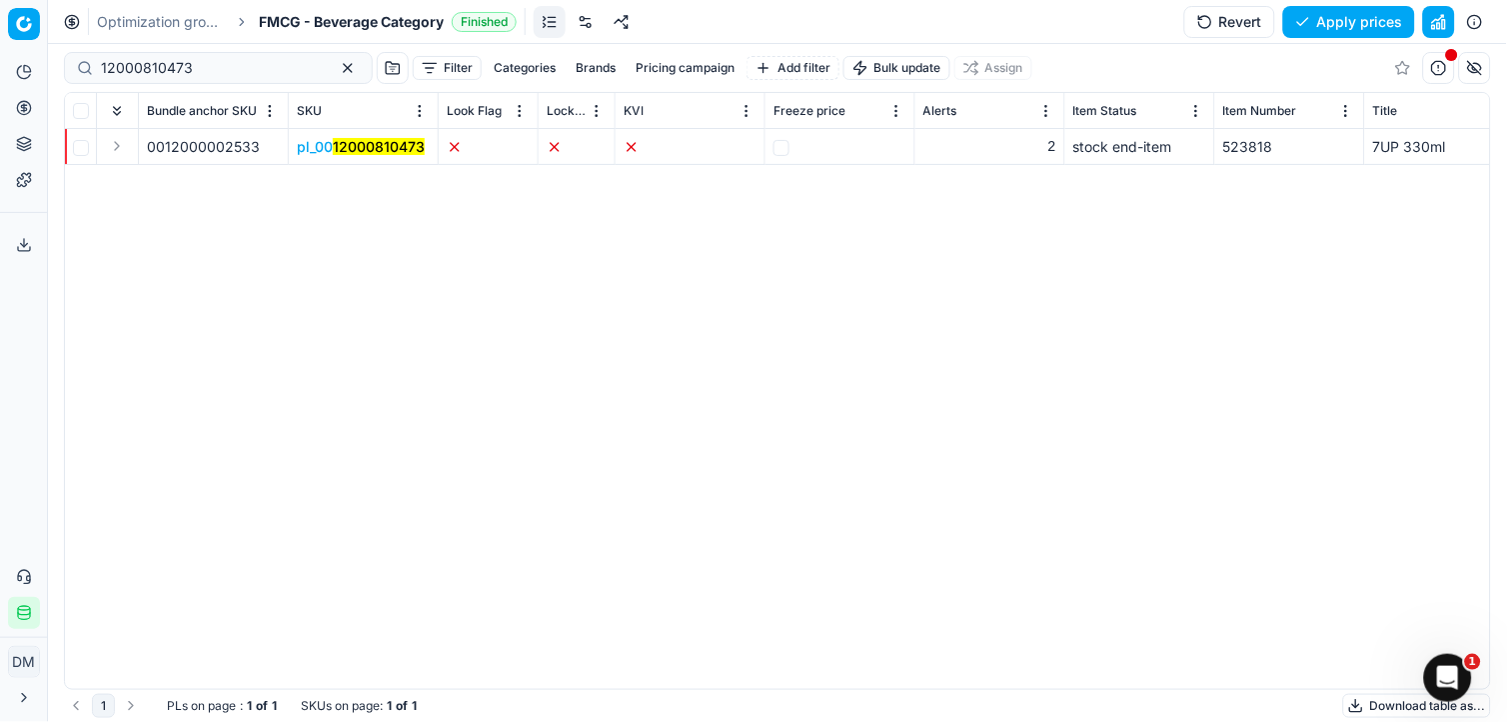
click at [422, 541] on div "0012000002533 pl_00 12000810473 2 stock end-item 523818 7UP 330ml ft" at bounding box center [777, 409] width 1425 height 560
click at [1444, 22] on button "button" at bounding box center [1439, 22] width 32 height 32
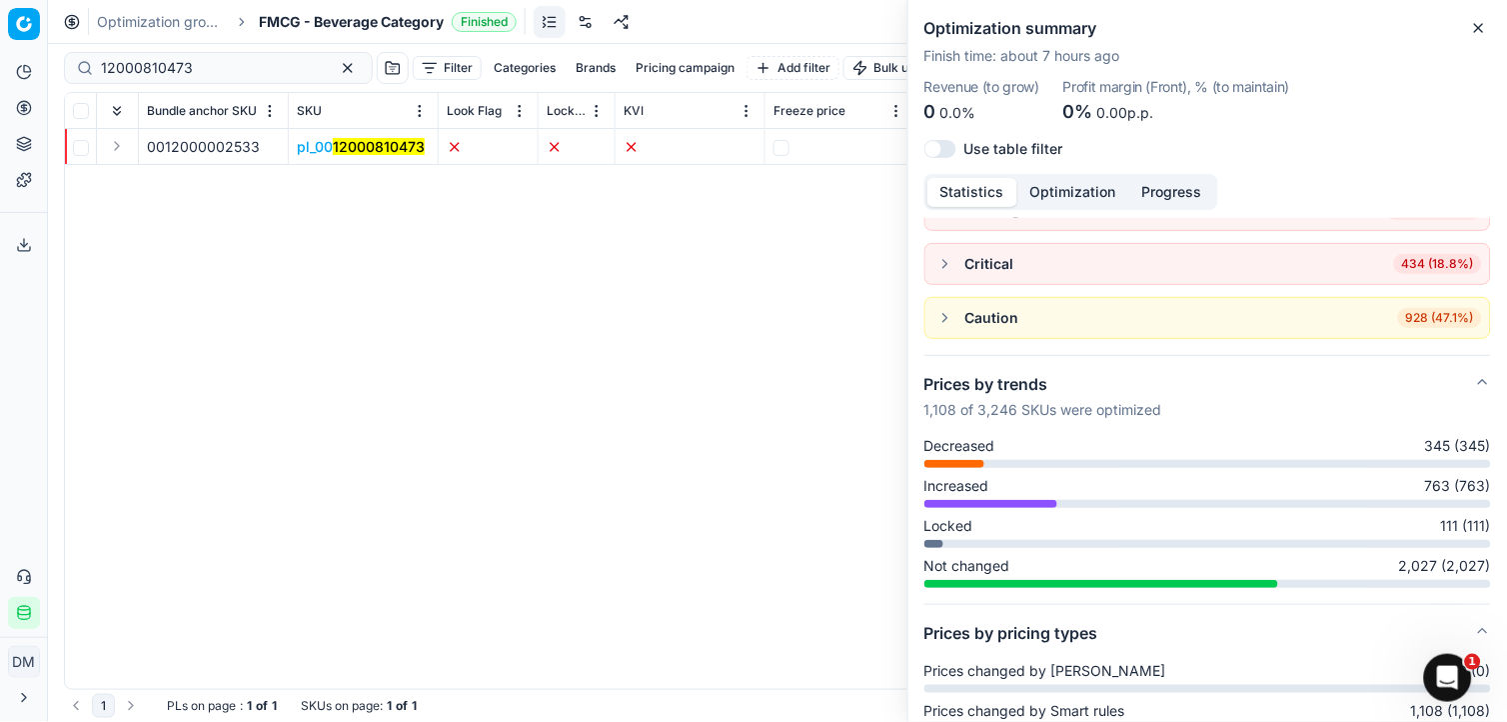
scroll to position [111, 0]
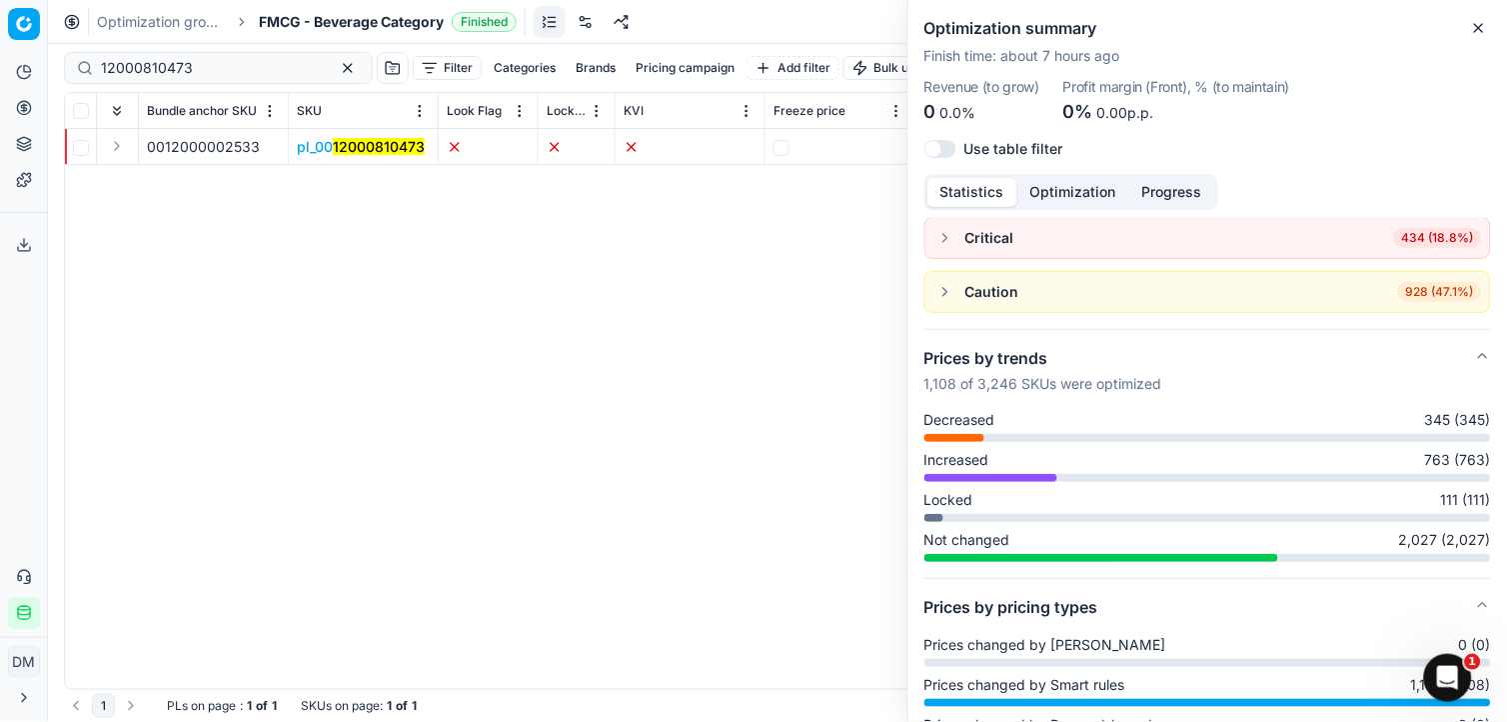
click at [936, 228] on button "button" at bounding box center [945, 238] width 24 height 24
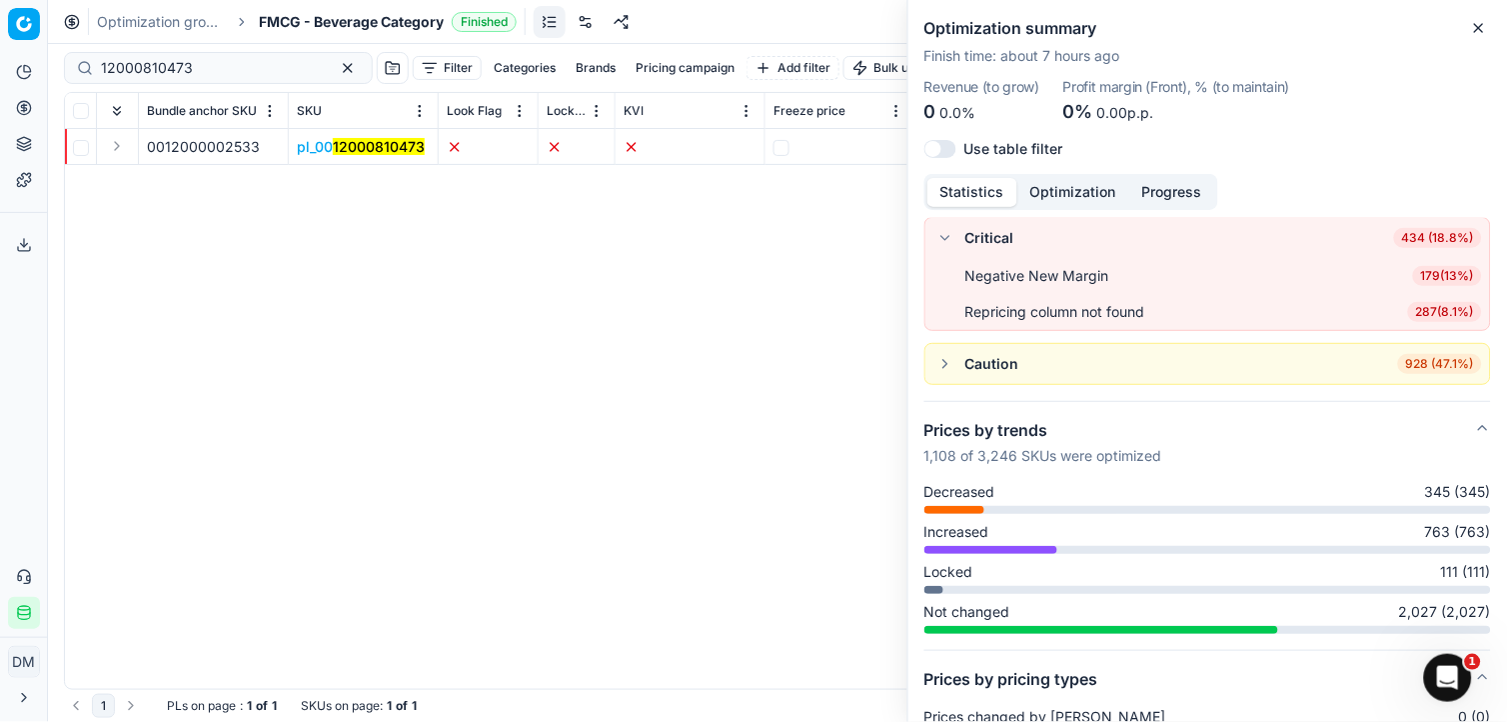
click at [946, 372] on button "button" at bounding box center [945, 364] width 24 height 24
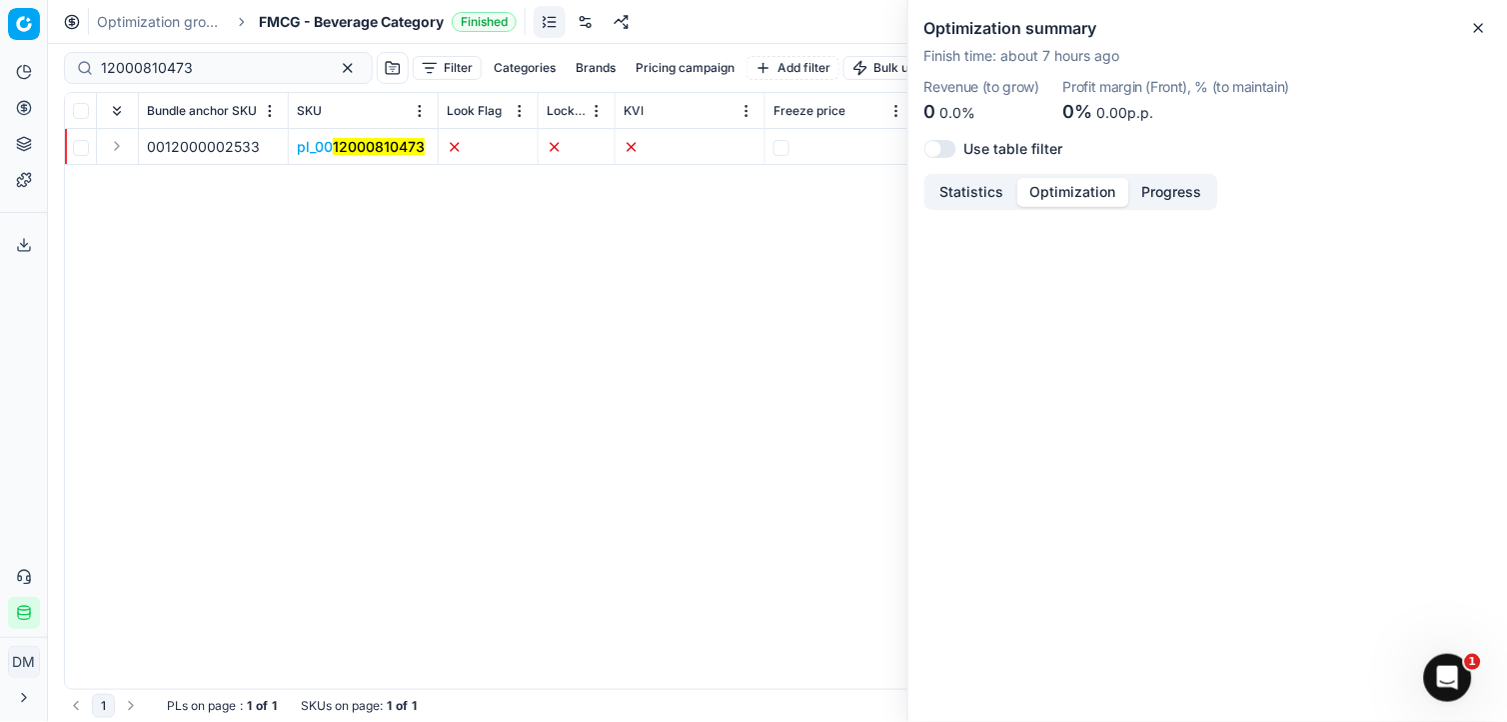
click at [1063, 193] on button "Optimization" at bounding box center [1073, 192] width 112 height 29
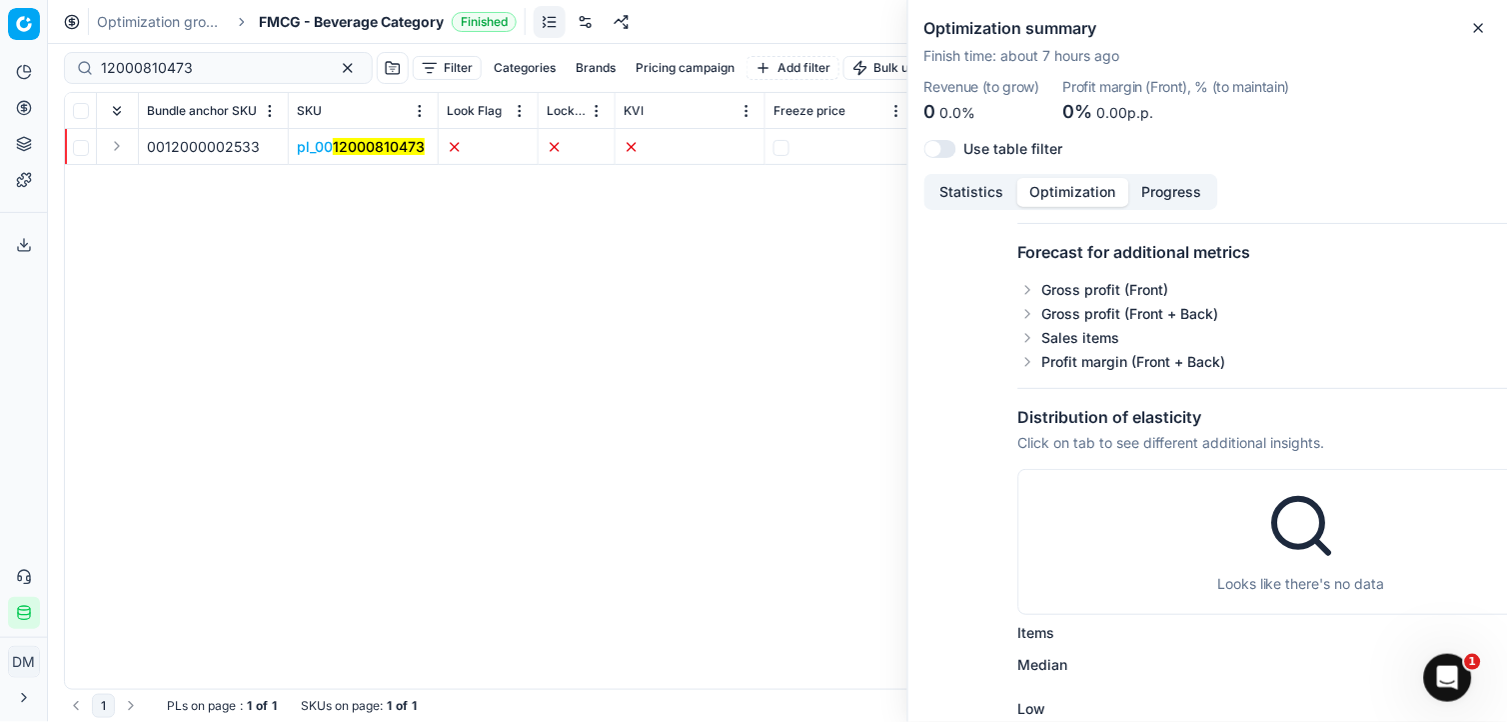
scroll to position [0, 0]
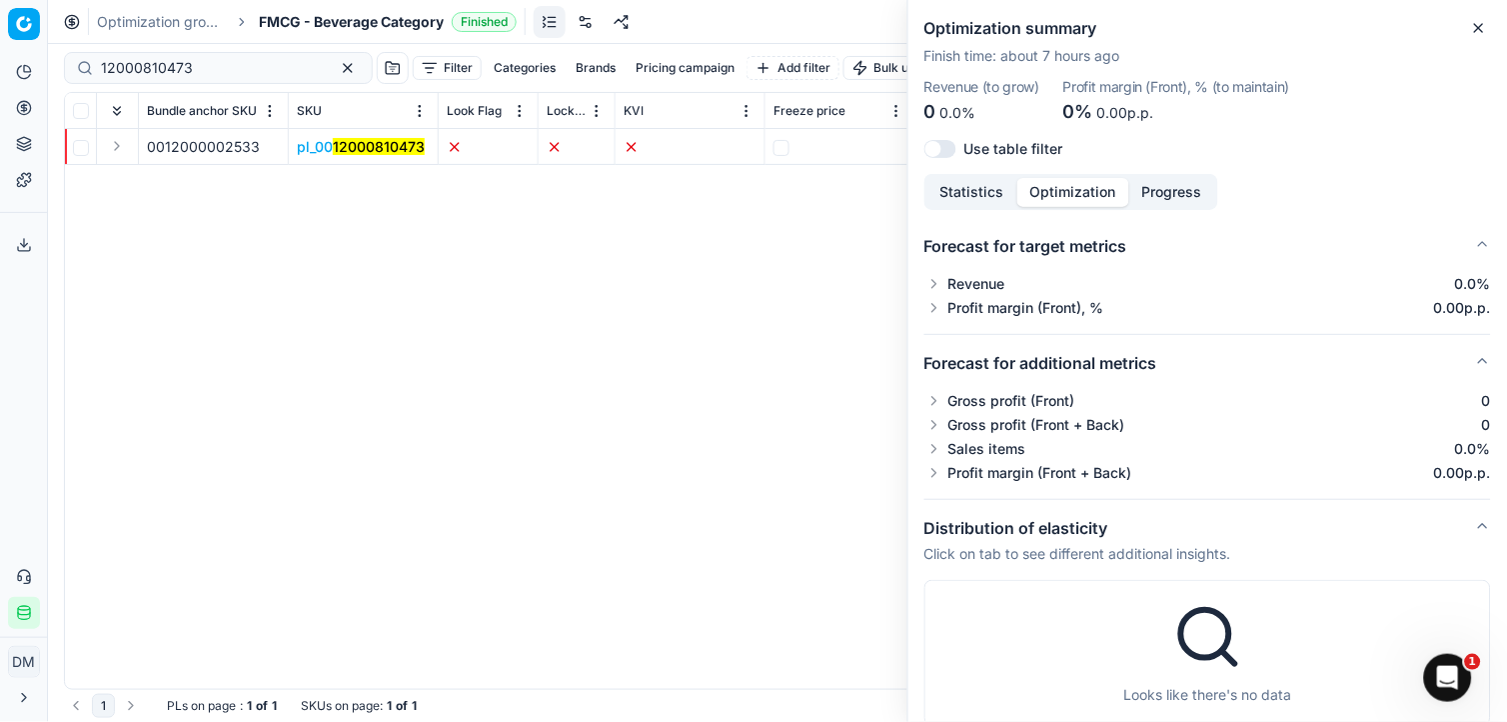
click at [934, 282] on button "button" at bounding box center [934, 284] width 20 height 20
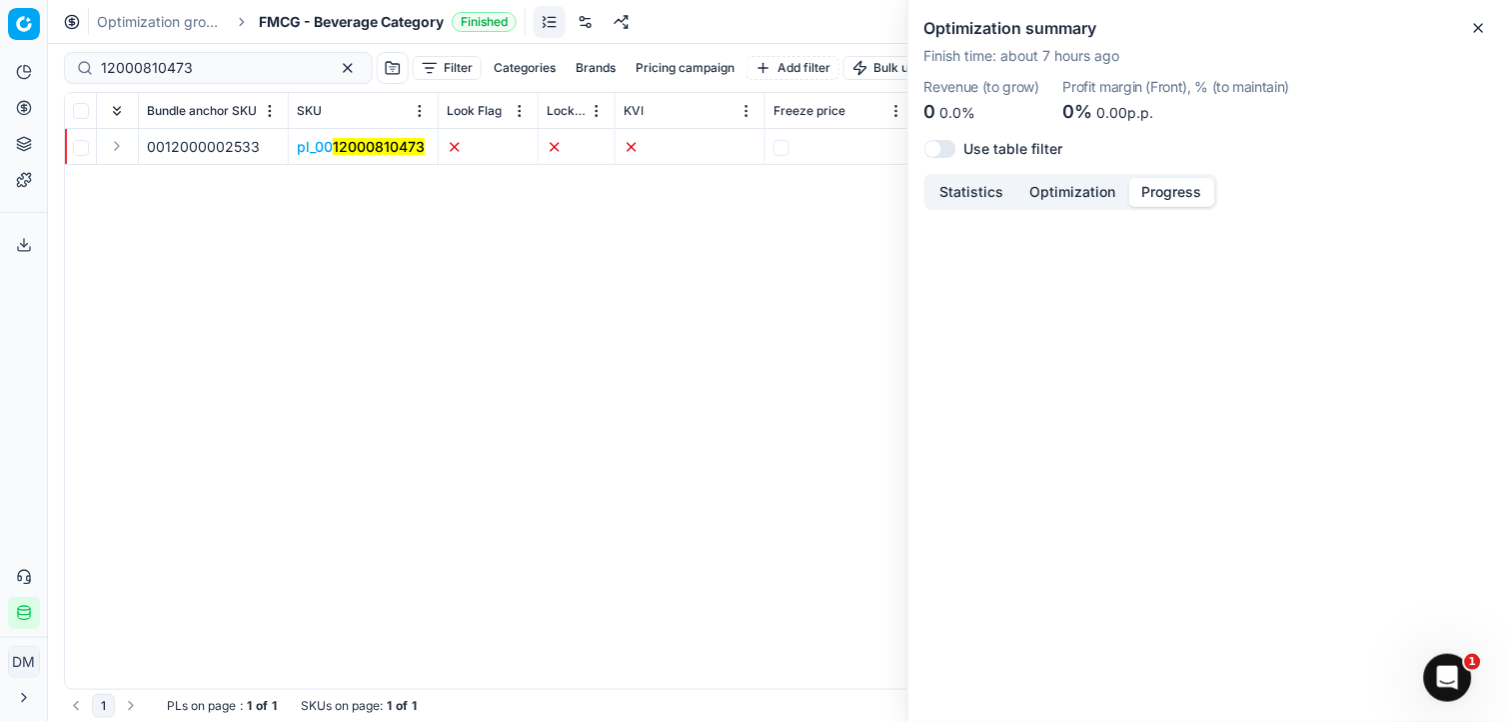
click at [1176, 196] on button "Progress" at bounding box center [1172, 192] width 86 height 29
click at [955, 186] on button "Statistics" at bounding box center [972, 192] width 90 height 29
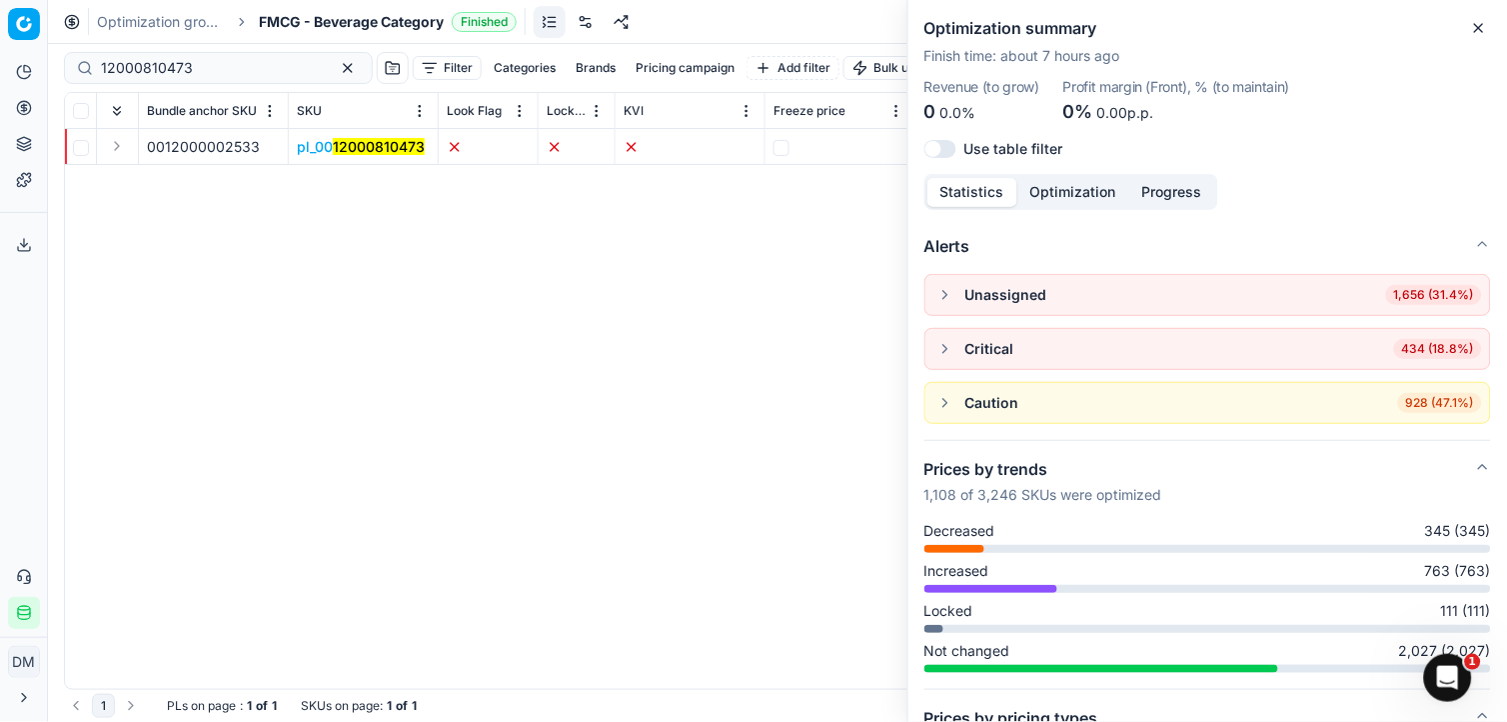
click at [954, 152] on button "button" at bounding box center [940, 149] width 32 height 18
click at [937, 147] on button "button" at bounding box center [940, 149] width 32 height 18
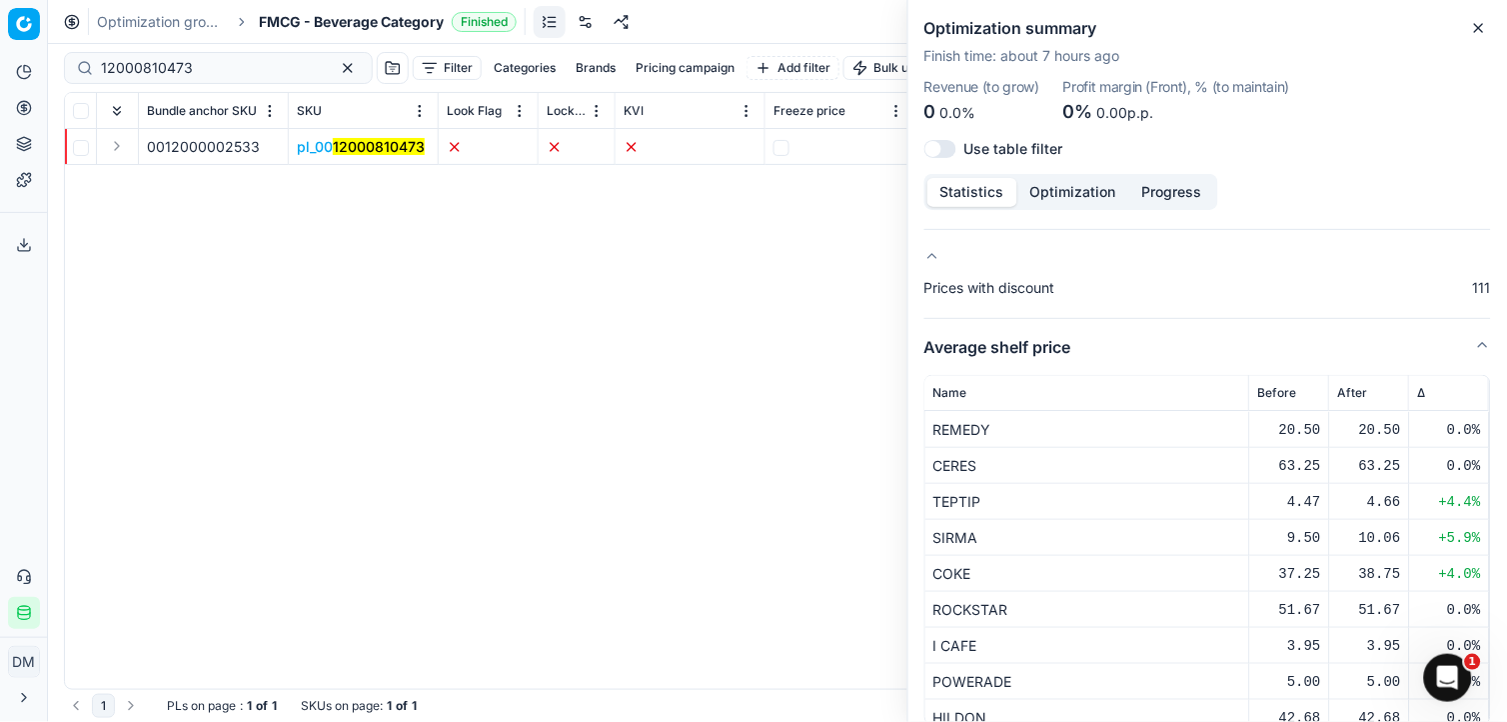
scroll to position [800, 0]
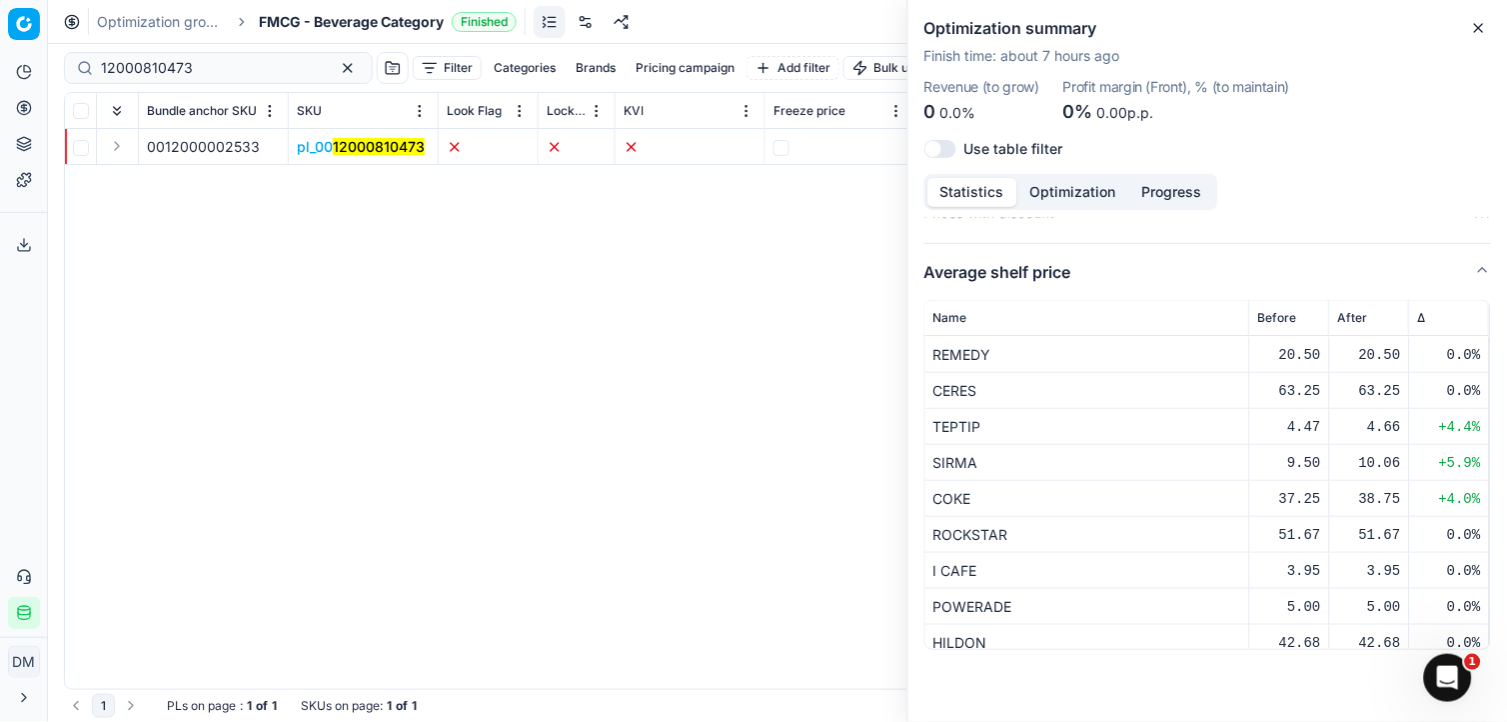
click at [1418, 317] on div "∆" at bounding box center [1449, 319] width 63 height 16
click at [1418, 318] on span "∆" at bounding box center [1422, 319] width 8 height 16
click at [1338, 362] on div "15.96" at bounding box center [1369, 355] width 63 height 20
click at [1418, 360] on div "+71.0%" at bounding box center [1449, 355] width 63 height 20
click at [943, 358] on td "MASAFI" at bounding box center [1087, 355] width 325 height 36
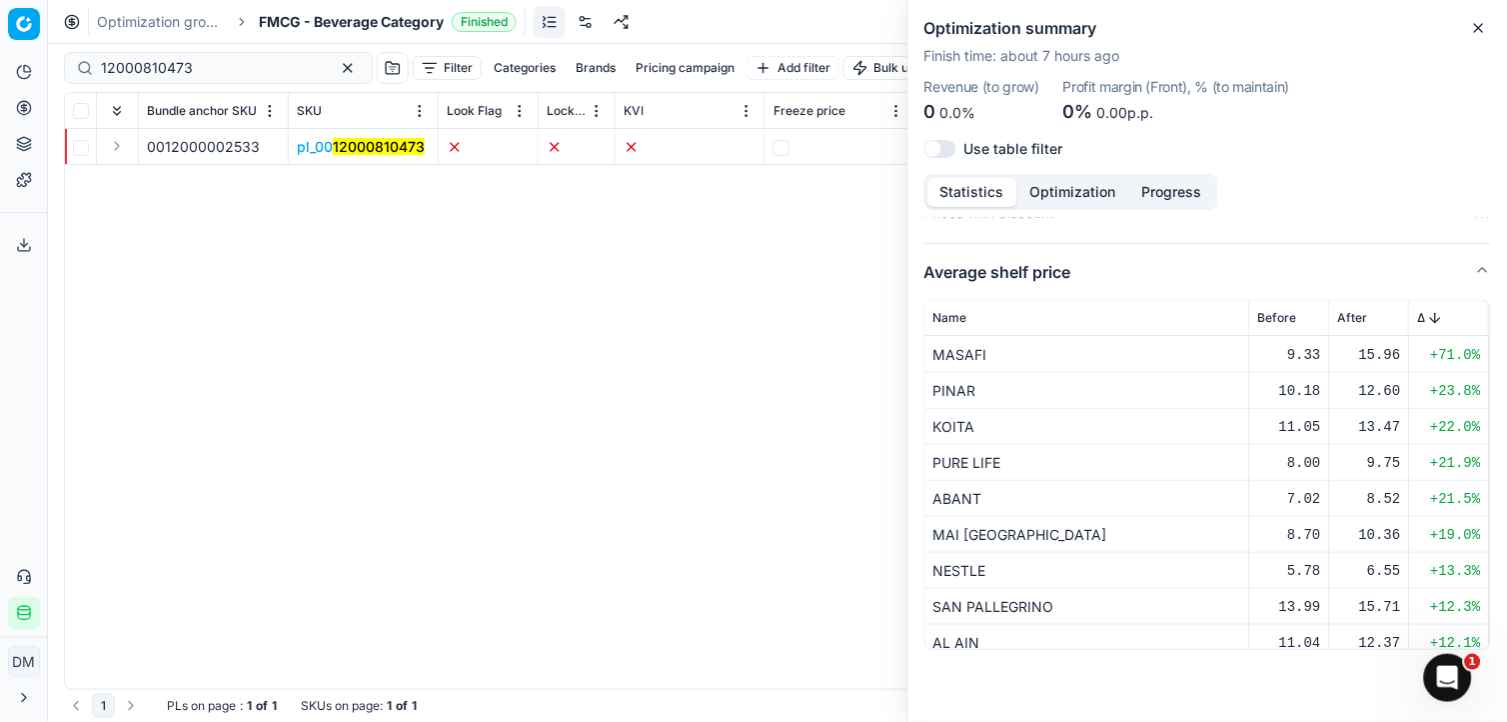
drag, startPoint x: 981, startPoint y: 365, endPoint x: 1031, endPoint y: 377, distance: 51.4
click at [982, 365] on td "MASAFI" at bounding box center [1087, 355] width 325 height 36
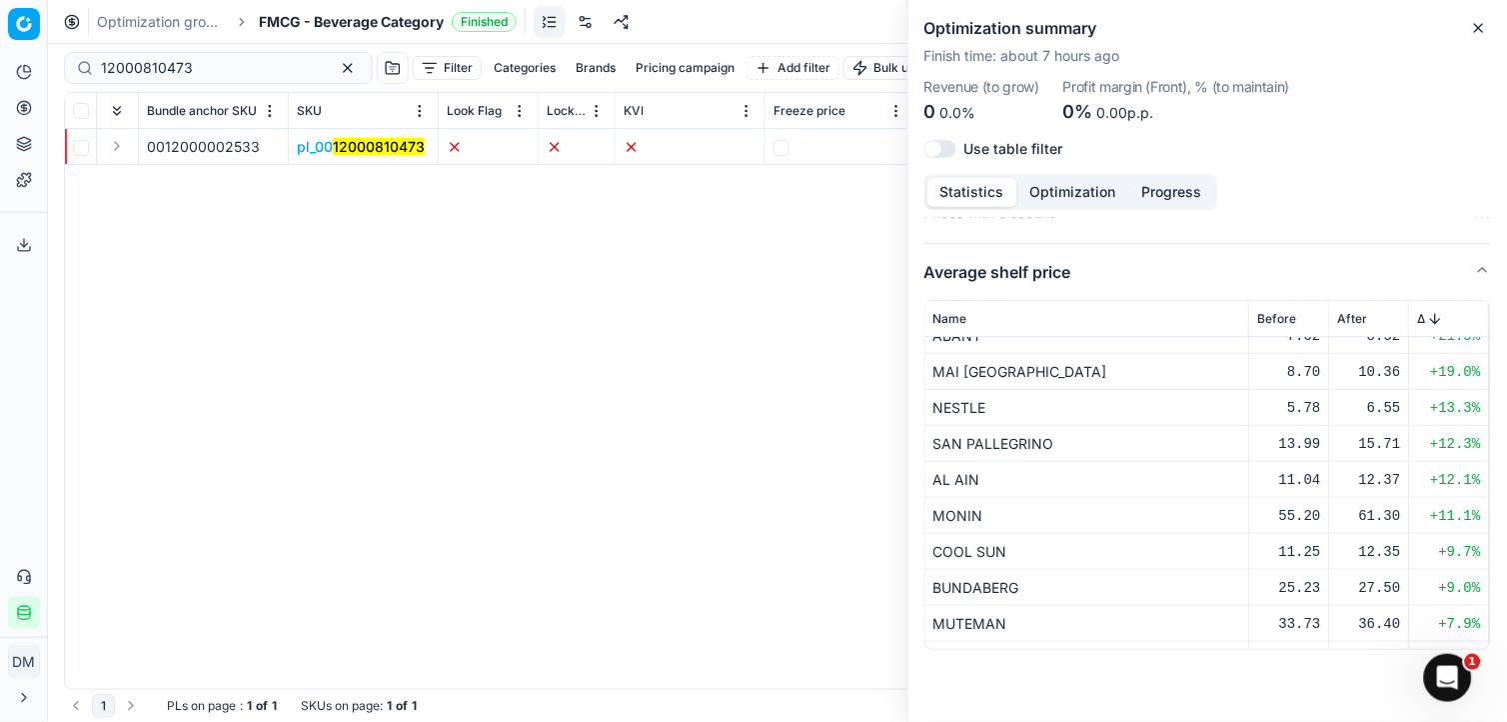
scroll to position [222, 0]
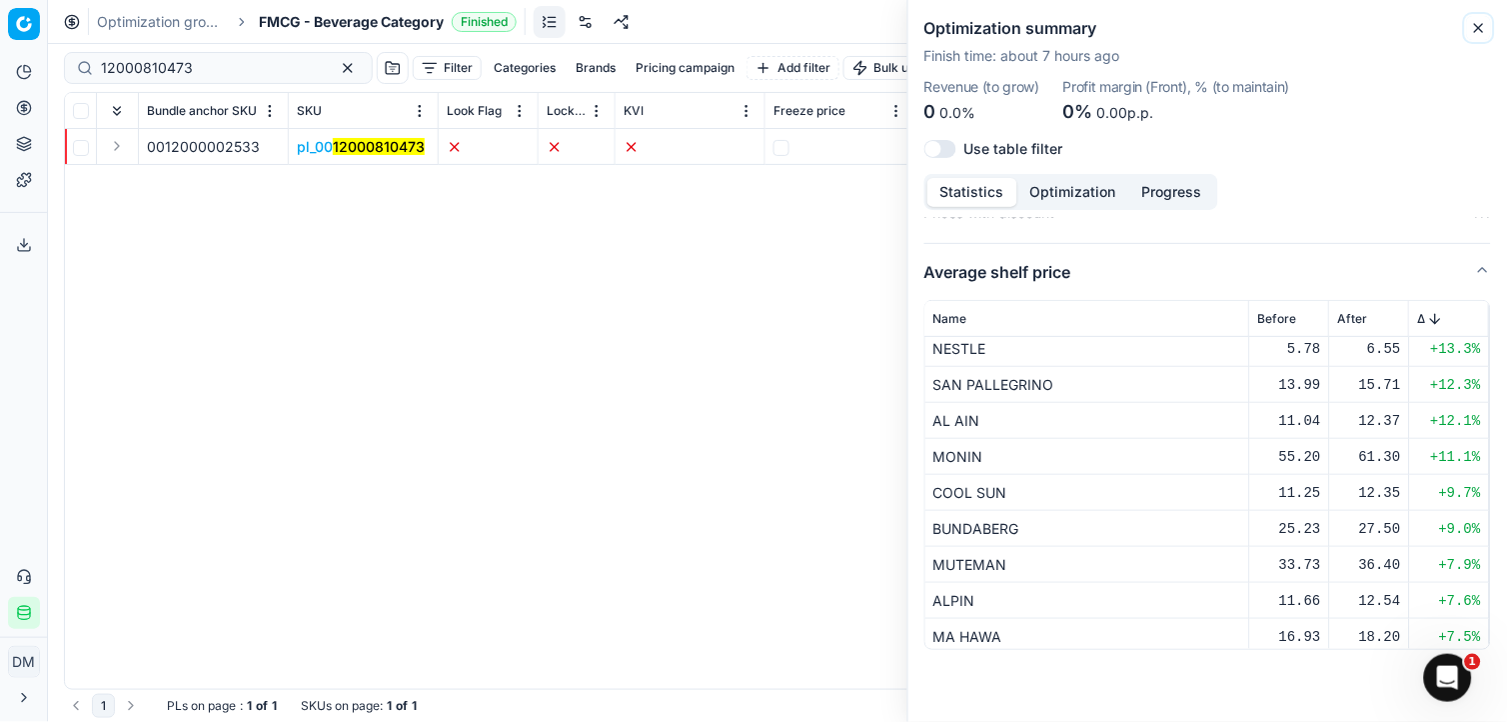
click at [1483, 33] on icon "button" at bounding box center [1479, 28] width 16 height 16
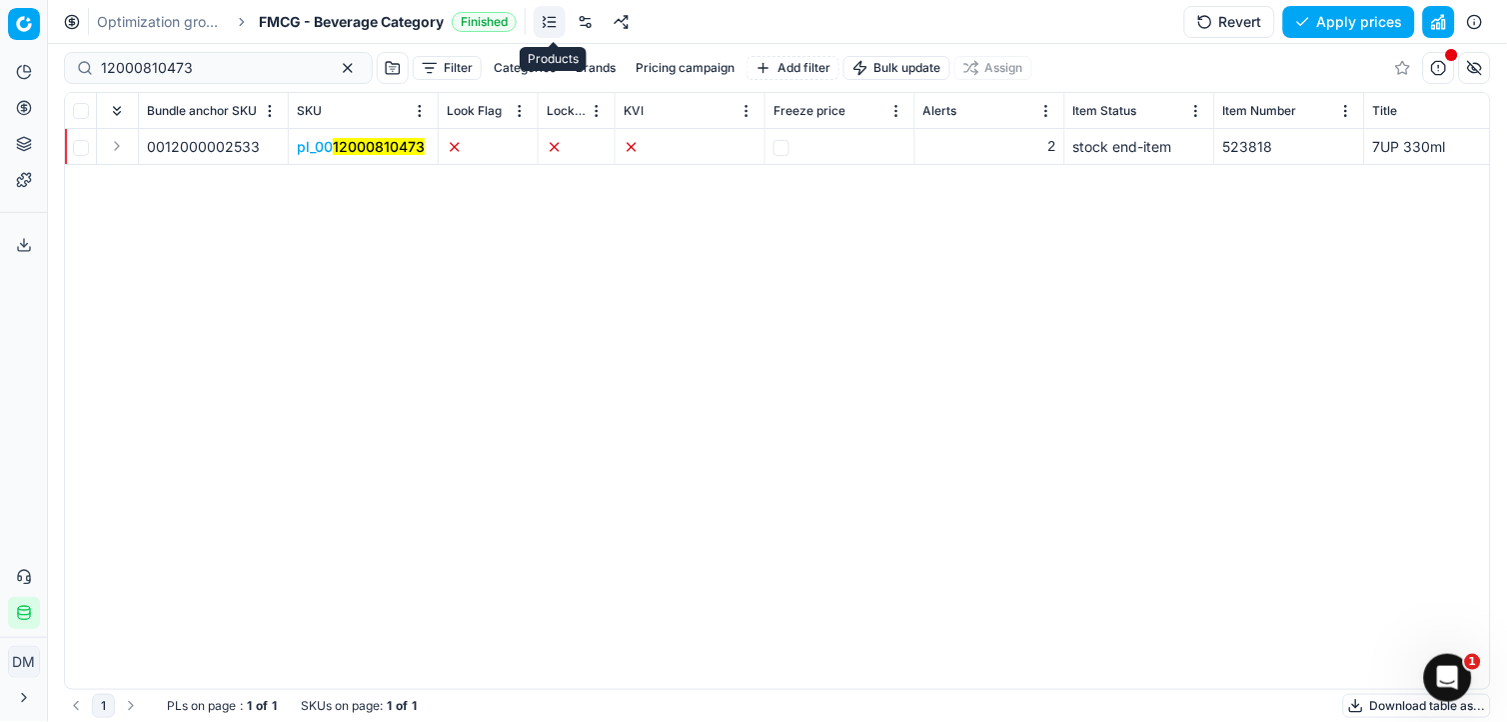
drag, startPoint x: 546, startPoint y: 25, endPoint x: 566, endPoint y: 33, distance: 21.5
click at [546, 25] on link at bounding box center [550, 22] width 32 height 32
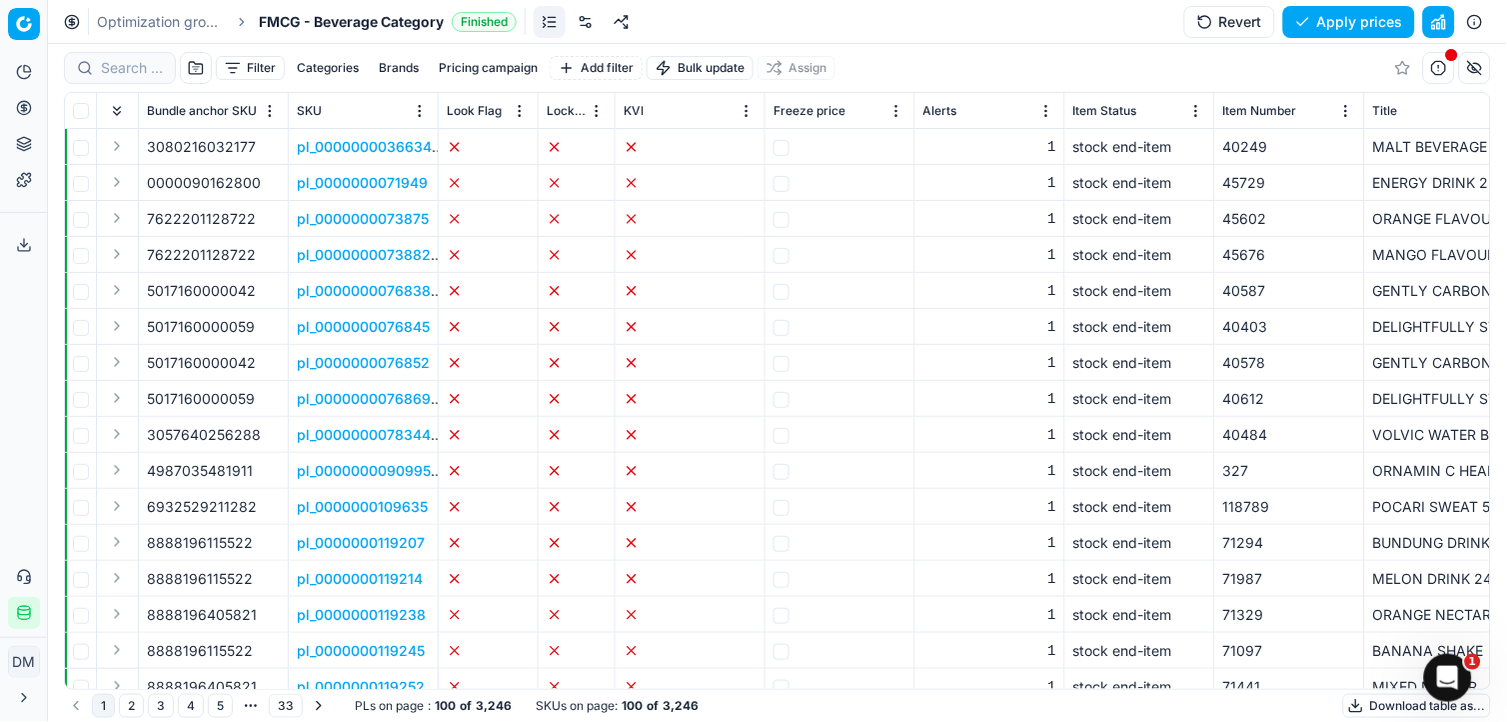
click at [192, 66] on button "button" at bounding box center [196, 68] width 32 height 32
drag, startPoint x: 208, startPoint y: 97, endPoint x: 287, endPoint y: 107, distance: 79.6
click at [208, 101] on span "Unassigned" at bounding box center [238, 107] width 82 height 20
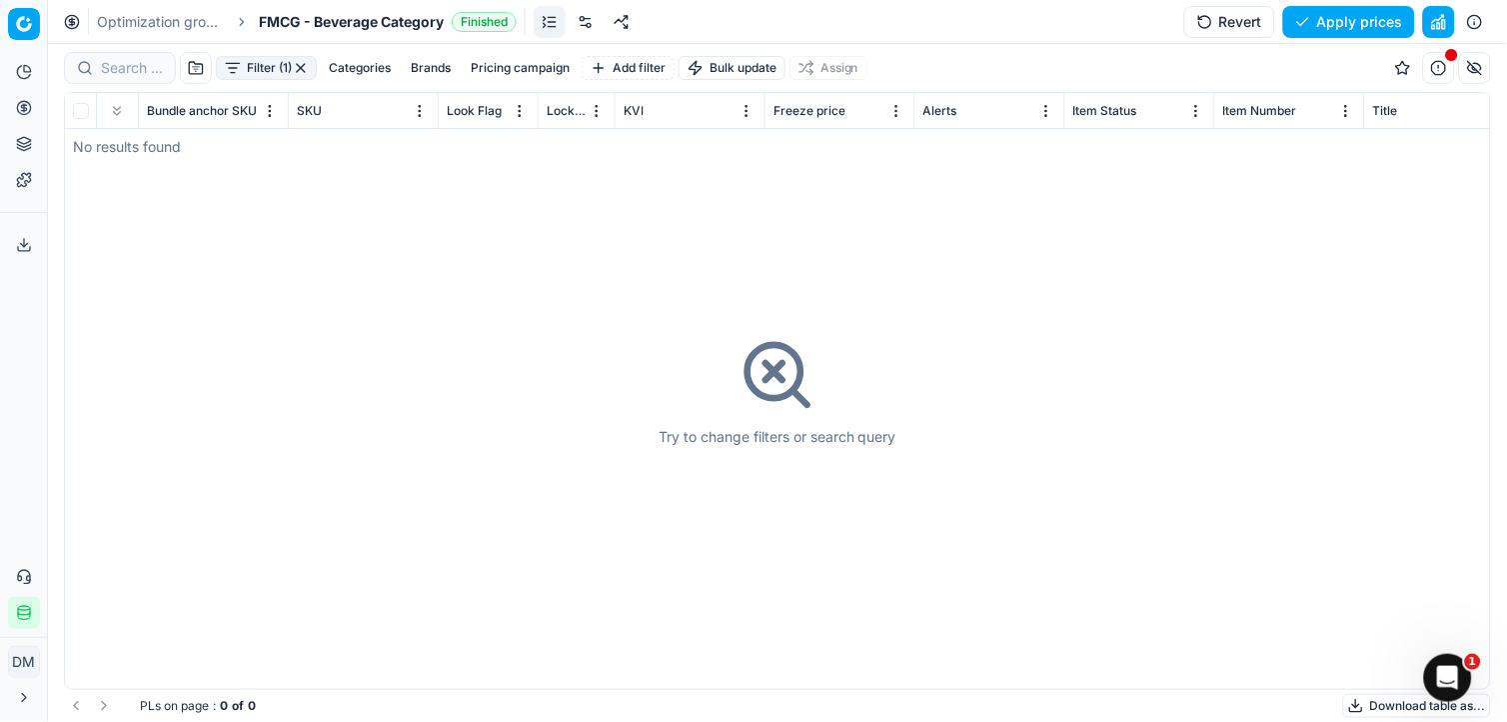
click at [296, 67] on button "button" at bounding box center [301, 68] width 16 height 16
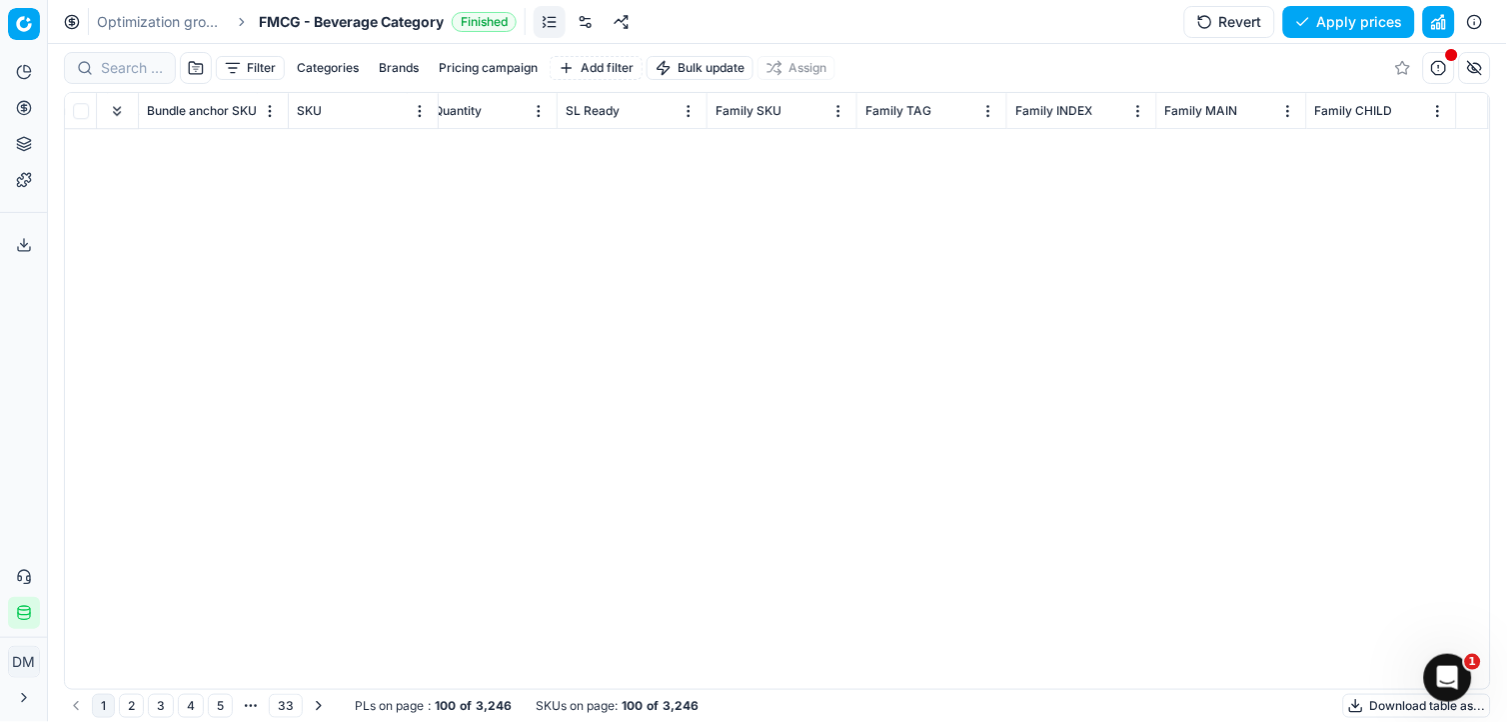
scroll to position [0, 13414]
